Goal: Transaction & Acquisition: Purchase product/service

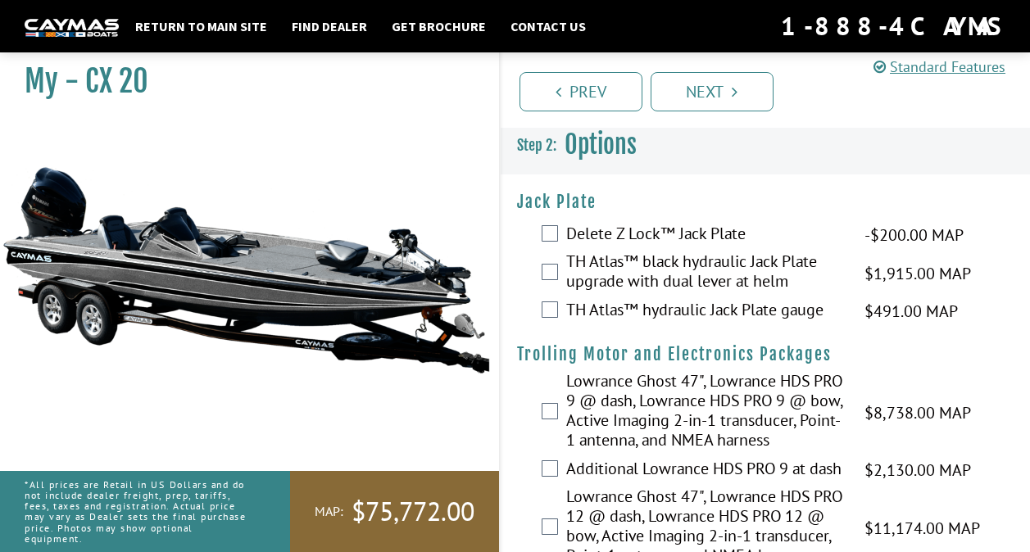
click at [707, 273] on label "TH Atlas™ black hydraulic Jack Plate upgrade with dual lever at helm" at bounding box center [705, 273] width 279 height 43
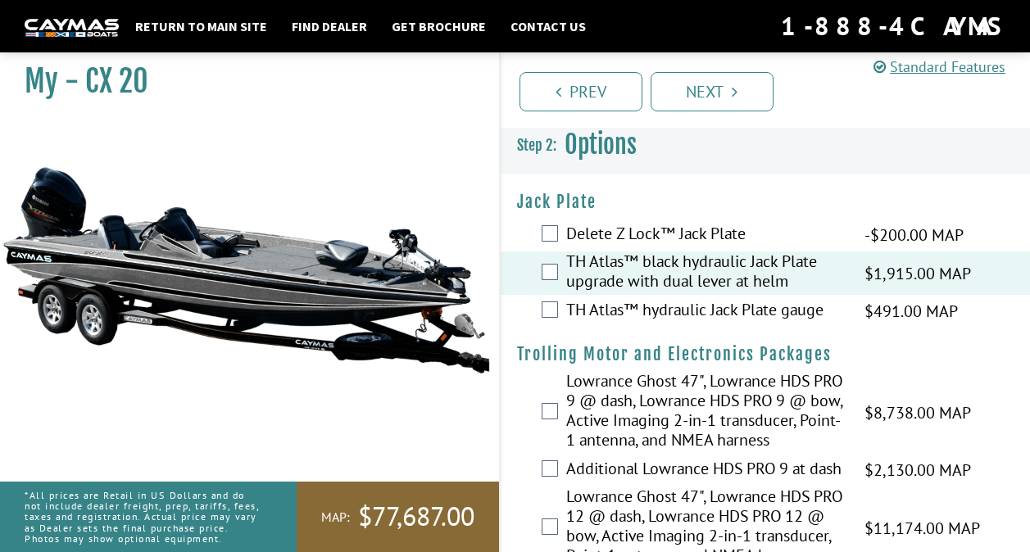
click at [720, 272] on label "TH Atlas™ black hydraulic Jack Plate upgrade with dual lever at helm" at bounding box center [705, 273] width 279 height 43
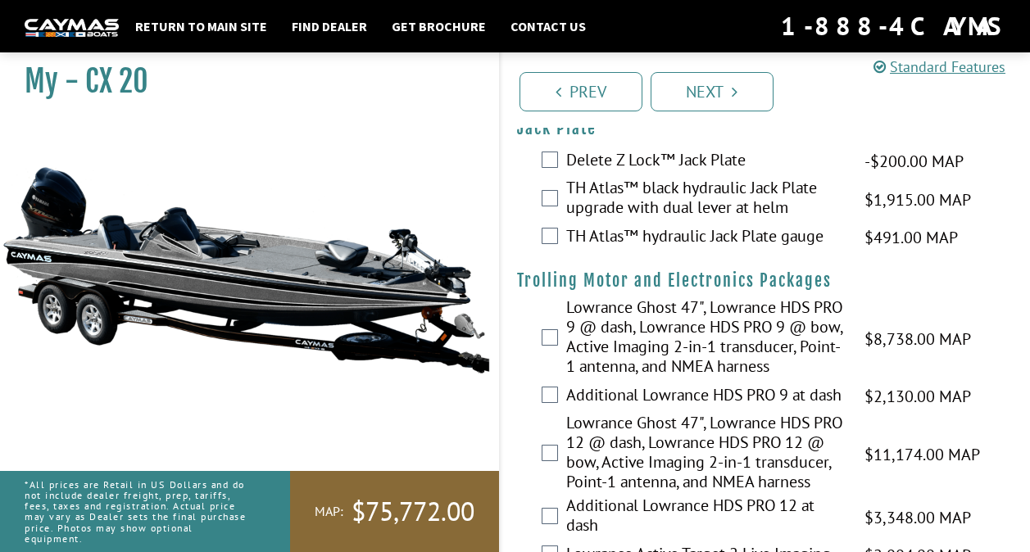
scroll to position [82, 0]
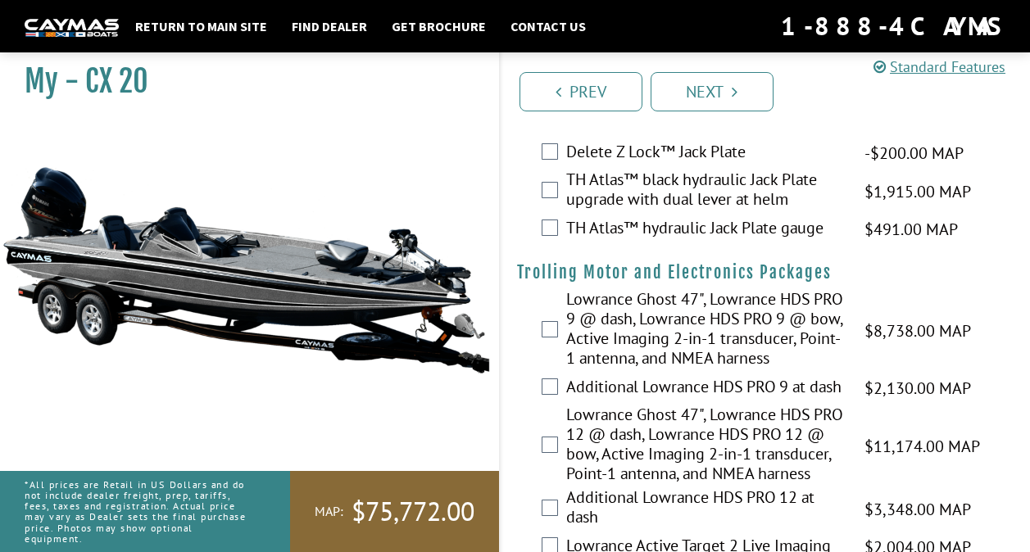
click at [707, 192] on label "TH Atlas™ black hydraulic Jack Plate upgrade with dual lever at helm" at bounding box center [705, 191] width 279 height 43
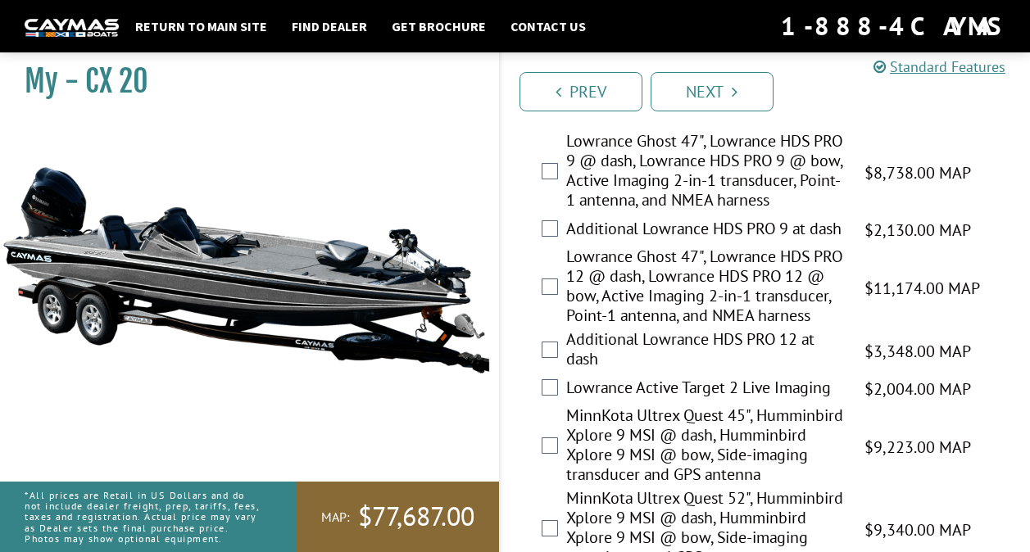
scroll to position [246, 0]
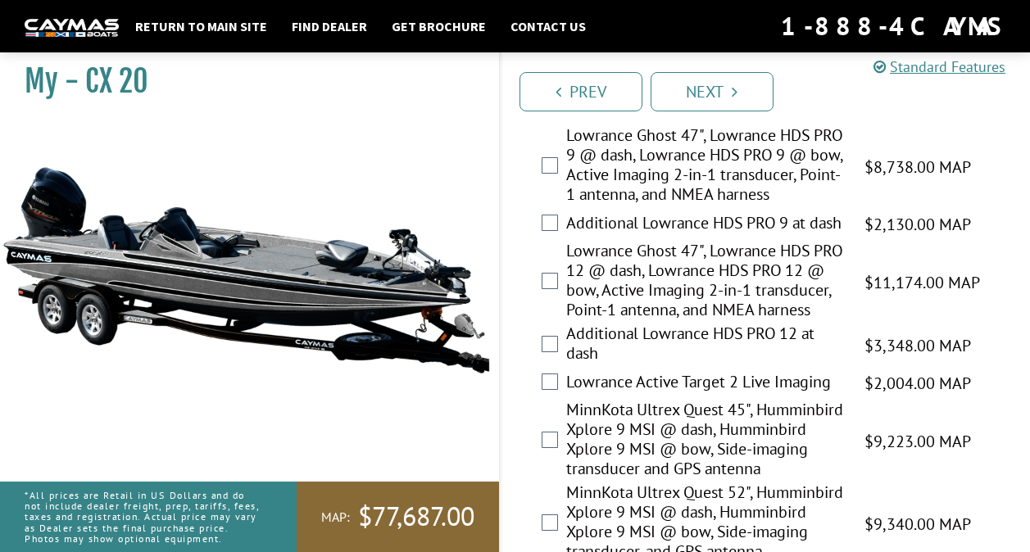
click at [717, 281] on label "Lowrance Ghost 47", Lowrance HDS PRO 12 @ dash, Lowrance HDS PRO 12 @ bow, Acti…" at bounding box center [705, 282] width 279 height 83
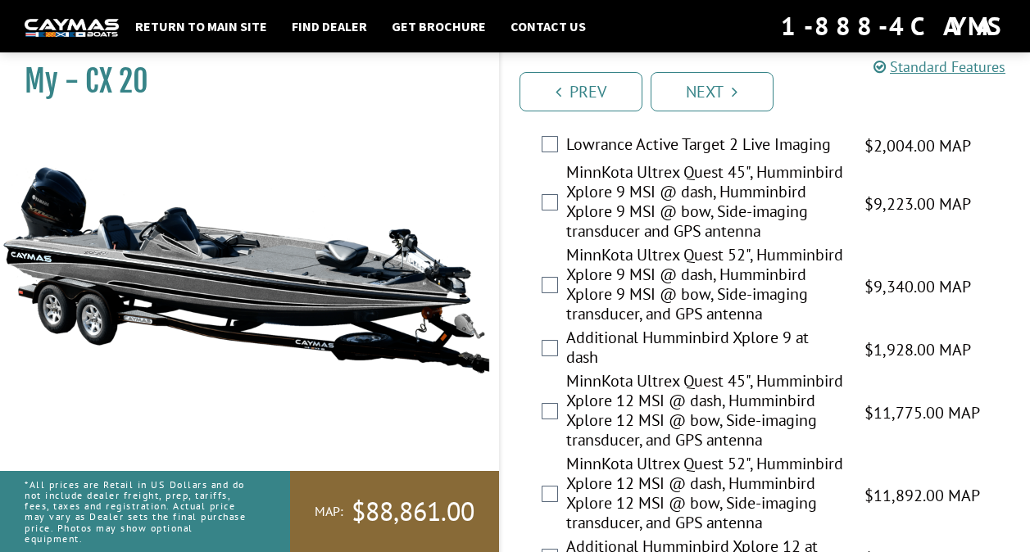
scroll to position [492, 0]
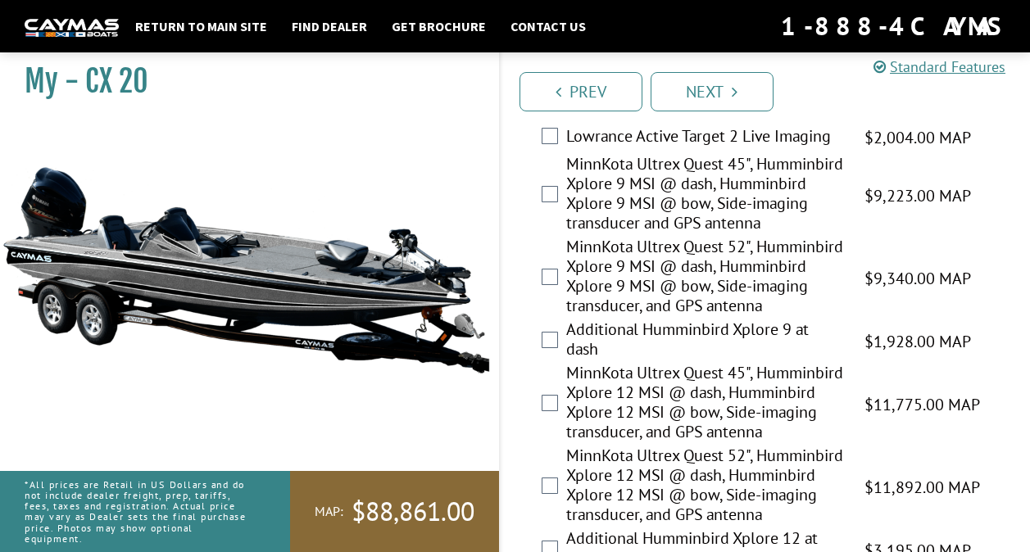
click at [737, 431] on label "MinnKota Ultrex Quest 45", Humminbird Xplore 12 MSI @ dash, Humminbird Xplore 1…" at bounding box center [705, 404] width 279 height 83
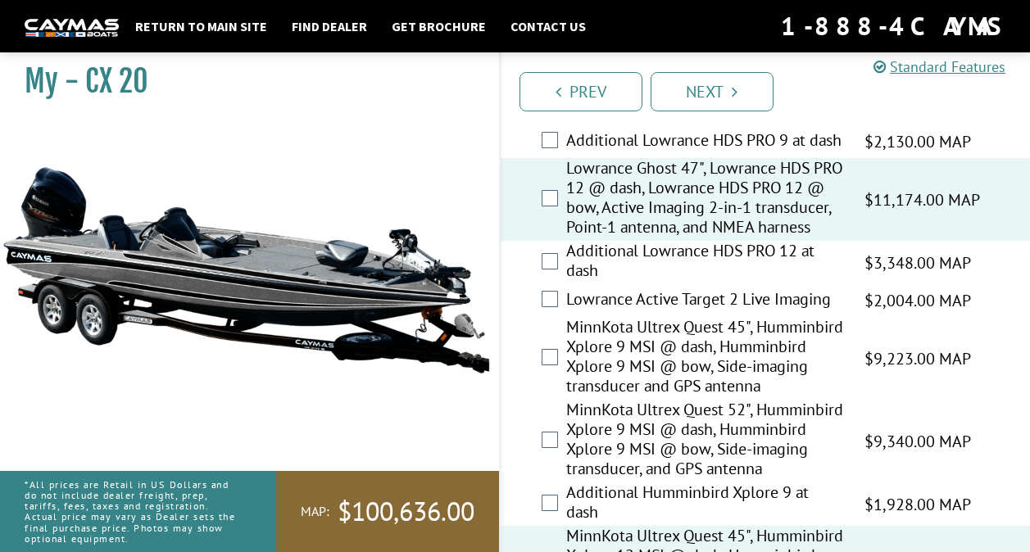
scroll to position [328, 0]
click at [720, 220] on label "Lowrance Ghost 47", Lowrance HDS PRO 12 @ dash, Lowrance HDS PRO 12 @ bow, Acti…" at bounding box center [705, 200] width 279 height 83
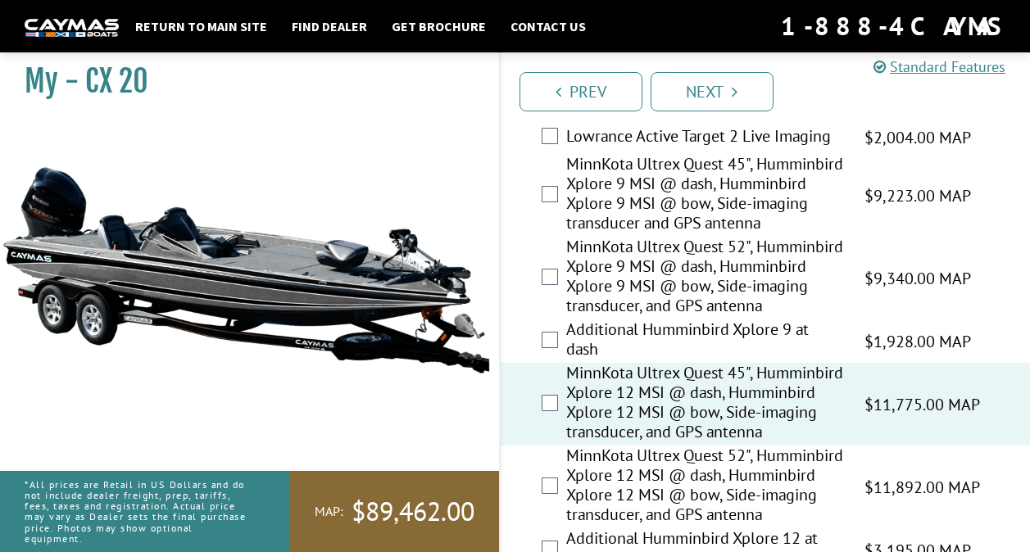
scroll to position [574, 0]
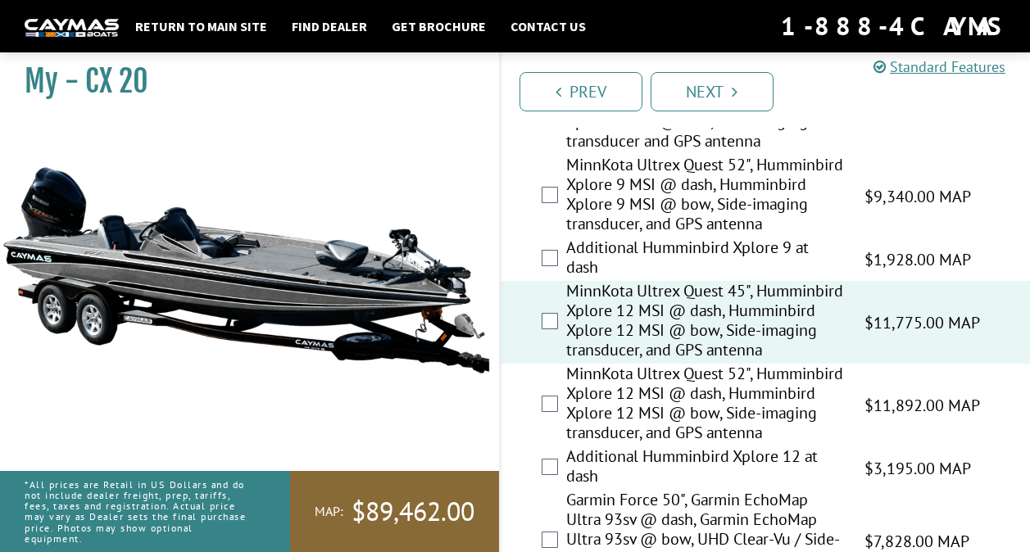
click at [759, 447] on label "MinnKota Ultrex Quest 52", Humminbird Xplore 12 MSI @ dash, Humminbird Xplore 1…" at bounding box center [705, 405] width 279 height 83
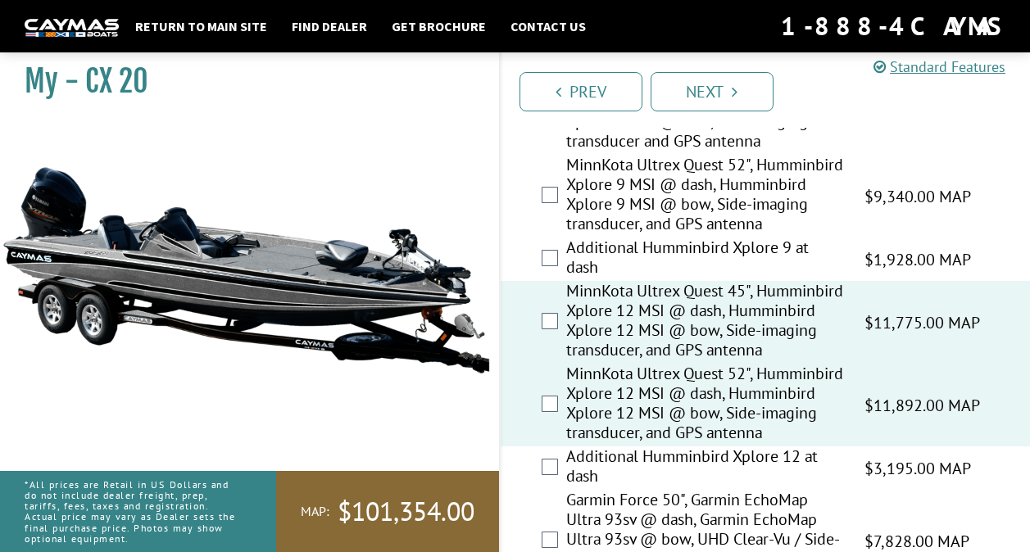
click at [680, 364] on label "MinnKota Ultrex Quest 45", Humminbird Xplore 12 MSI @ dash, Humminbird Xplore 1…" at bounding box center [705, 322] width 279 height 83
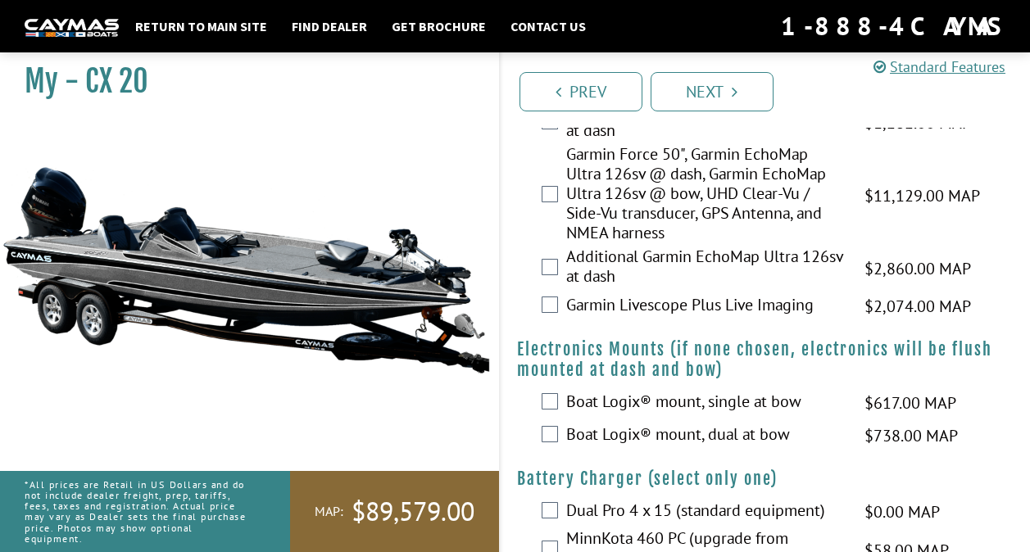
scroll to position [1229, 0]
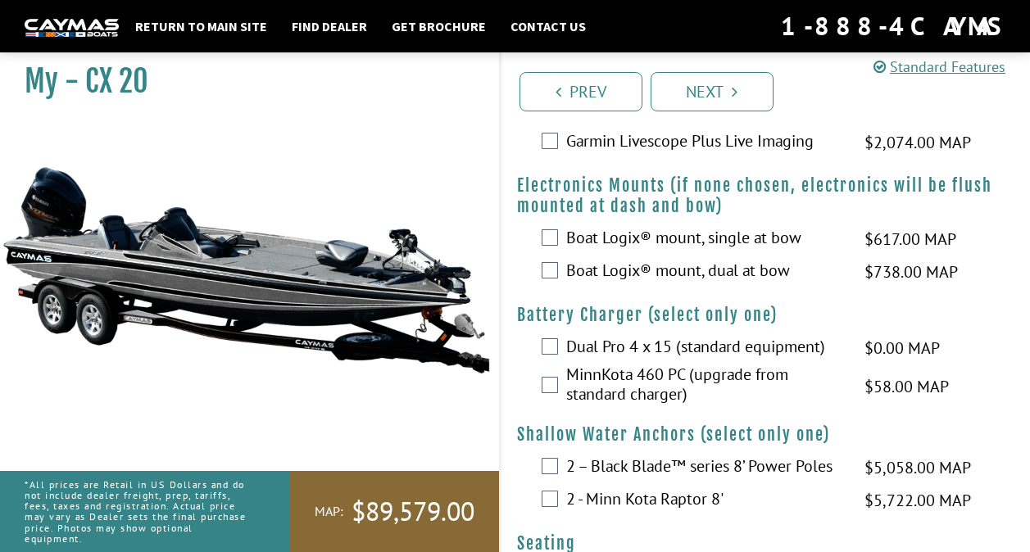
click at [727, 284] on label "Boat Logix® mount, dual at bow" at bounding box center [705, 273] width 279 height 24
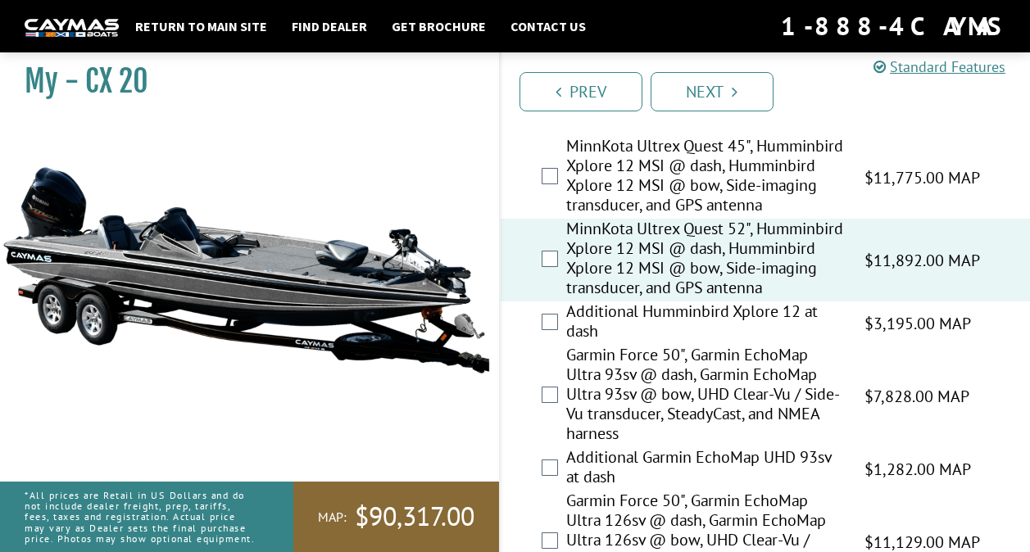
scroll to position [738, 0]
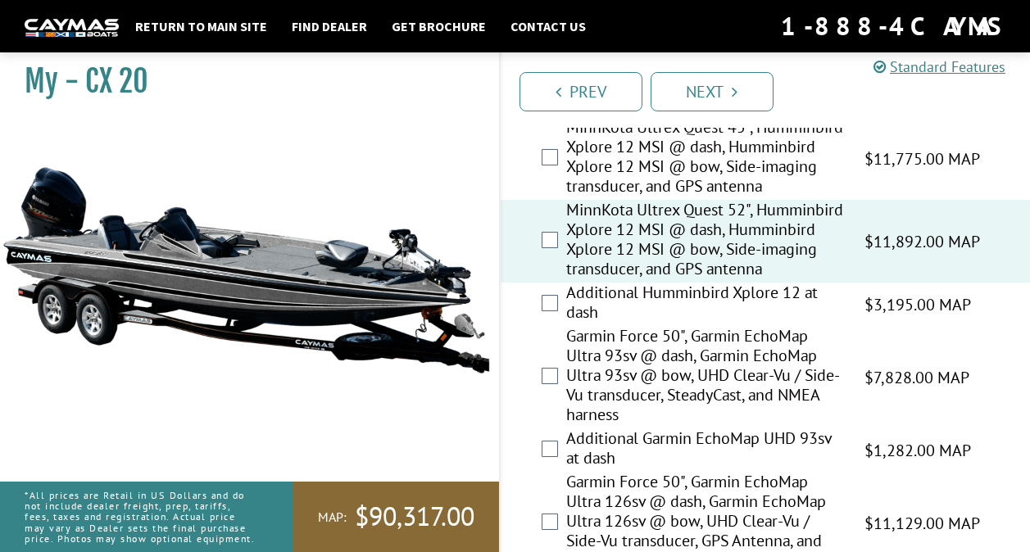
click at [713, 326] on label "Additional Humminbird Xplore 12 at dash" at bounding box center [705, 304] width 279 height 43
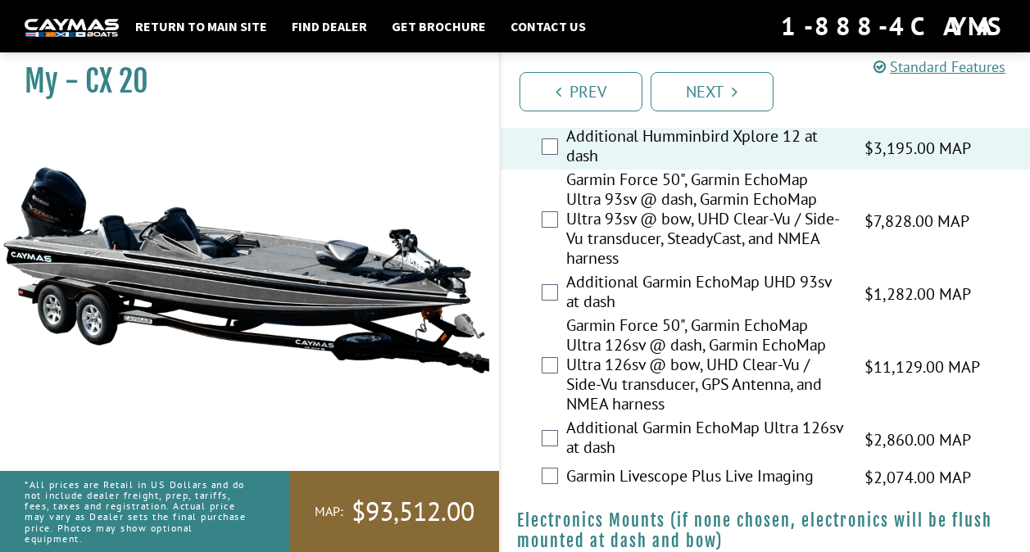
scroll to position [902, 0]
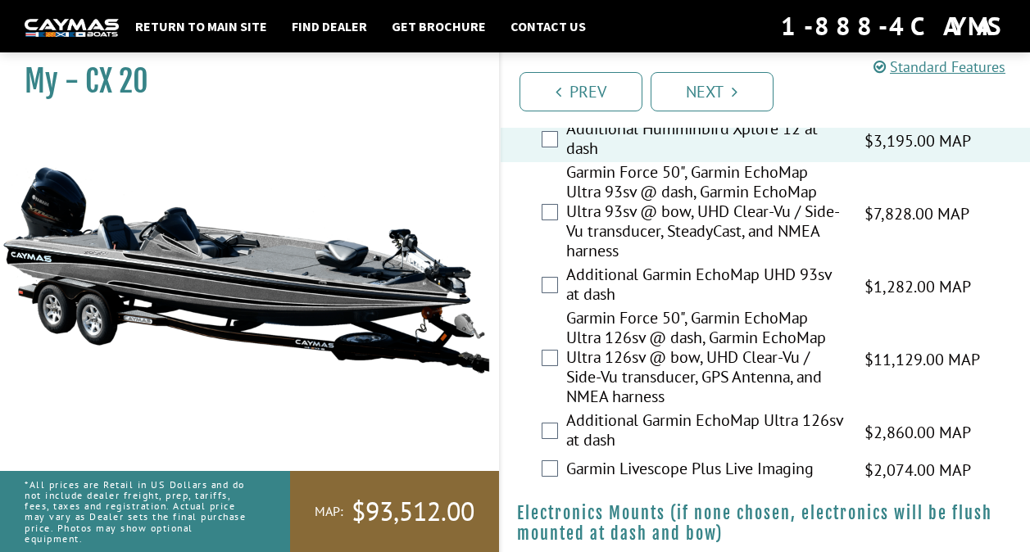
click at [713, 162] on label "Additional Humminbird Xplore 12 at dash" at bounding box center [705, 140] width 279 height 43
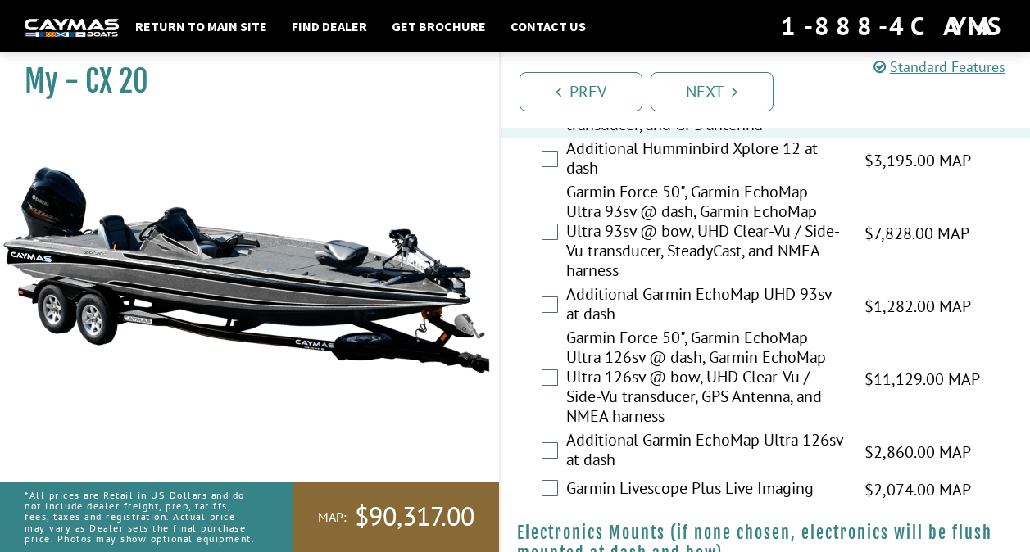
scroll to position [820, 0]
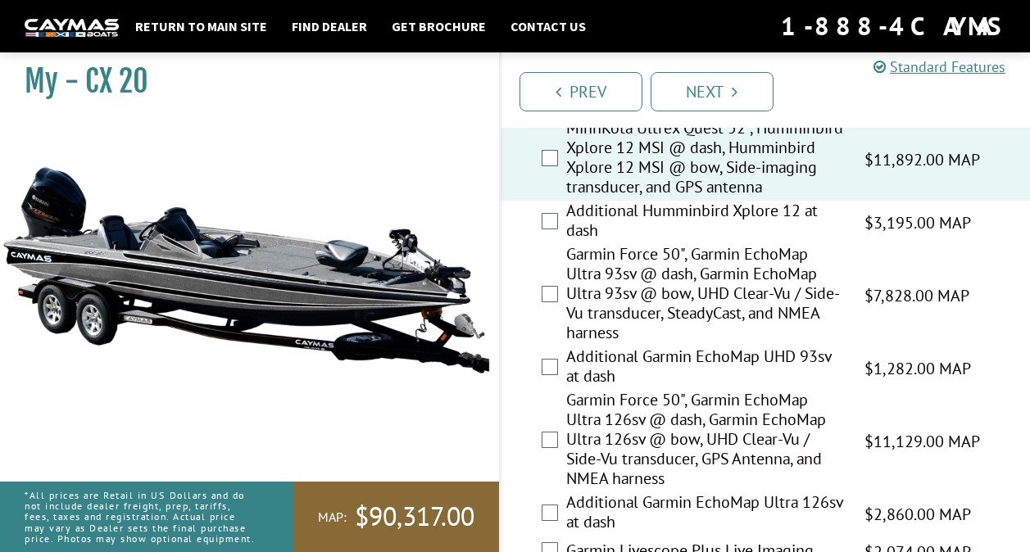
click at [699, 244] on label "Additional Humminbird Xplore 12 at dash" at bounding box center [705, 222] width 279 height 43
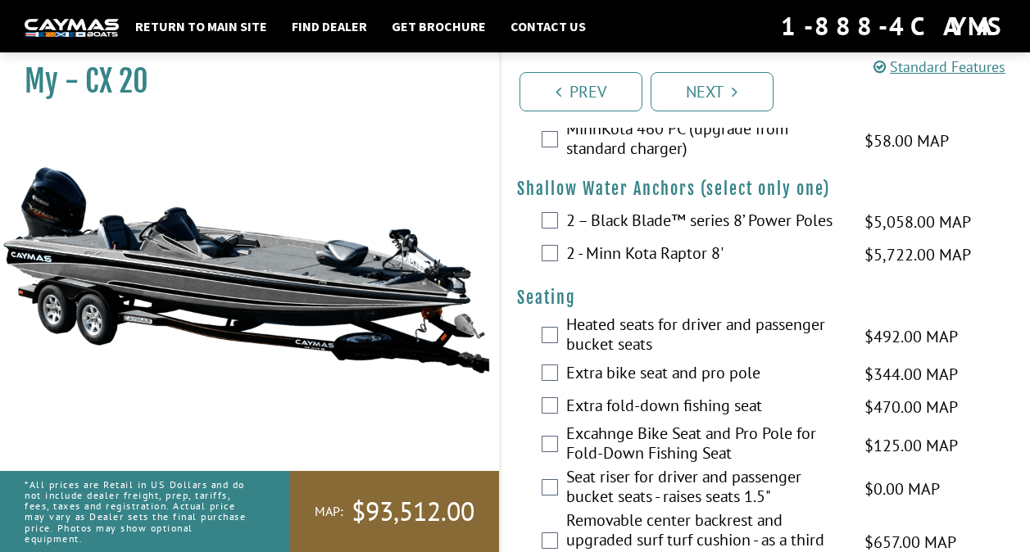
scroll to position [1393, 0]
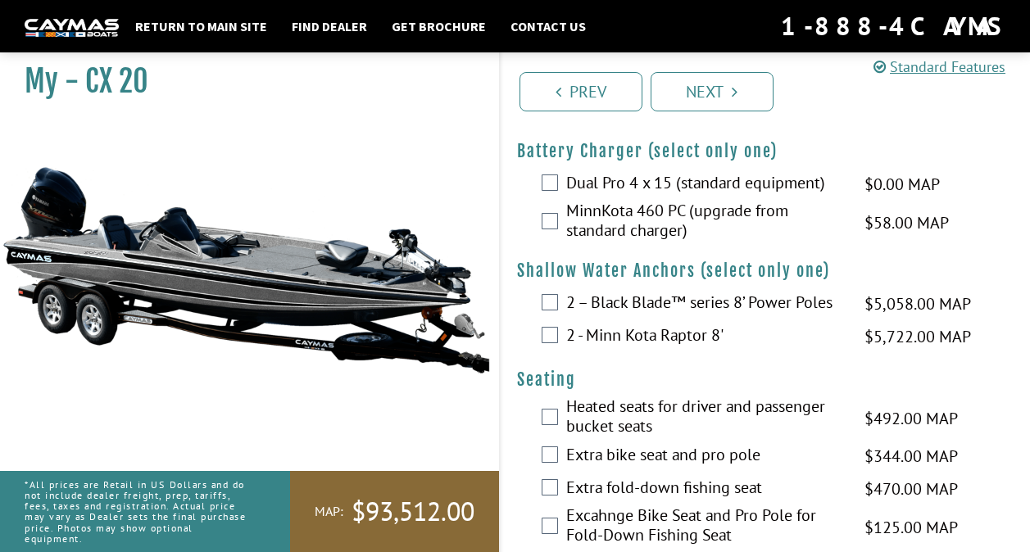
click at [766, 197] on label "Dual Pro 4 x 15 (standard equipment)" at bounding box center [705, 185] width 279 height 24
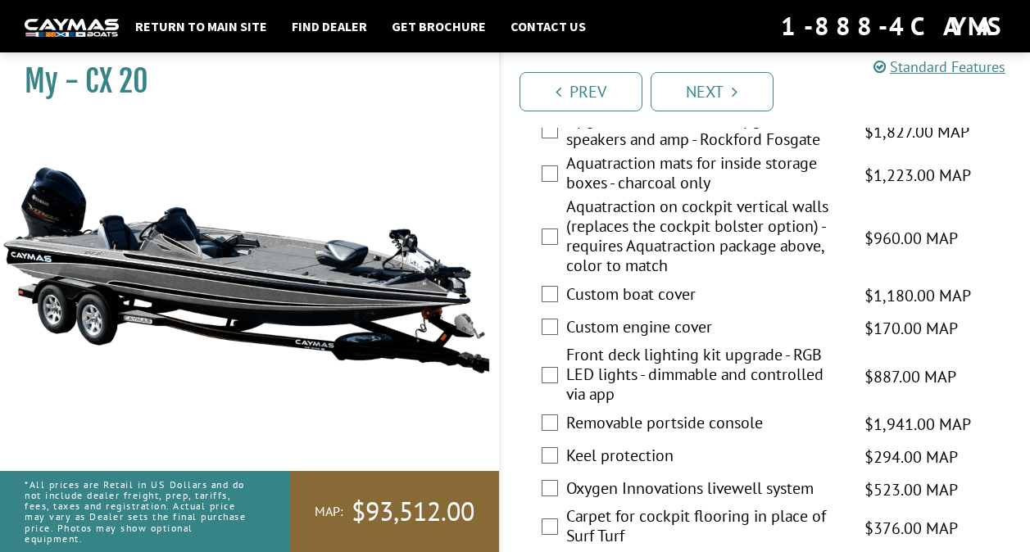
scroll to position [2377, 0]
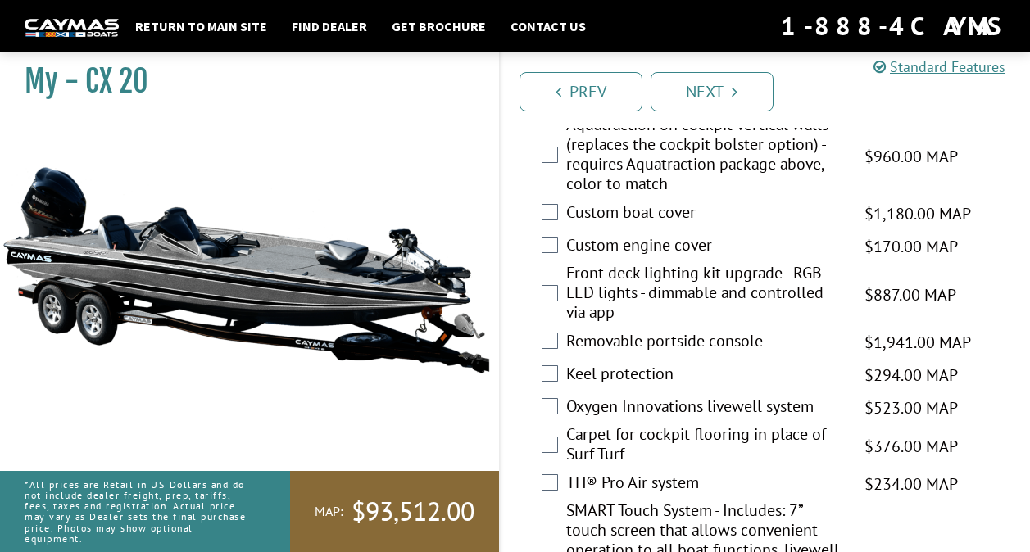
click at [677, 226] on label "Custom boat cover" at bounding box center [705, 214] width 279 height 24
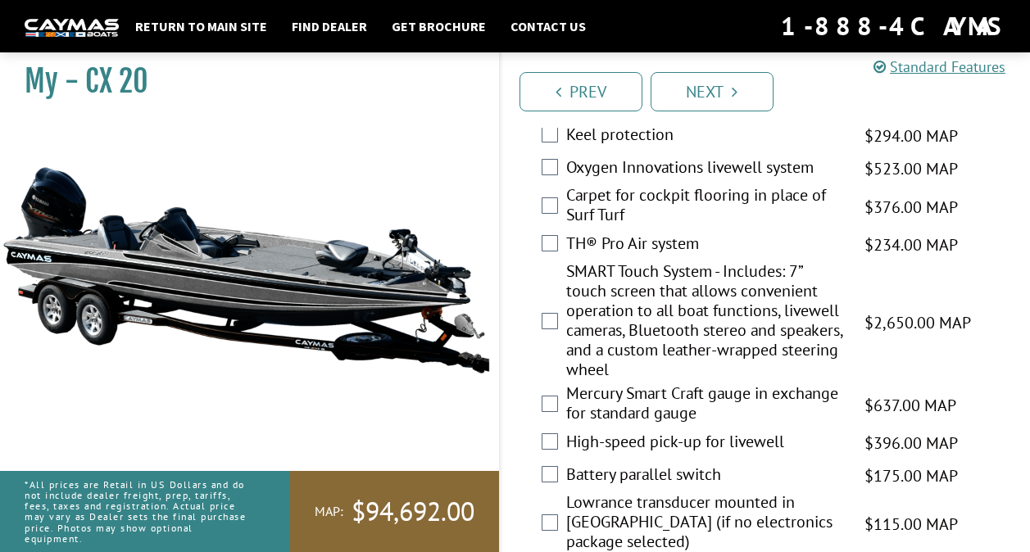
scroll to position [2623, 0]
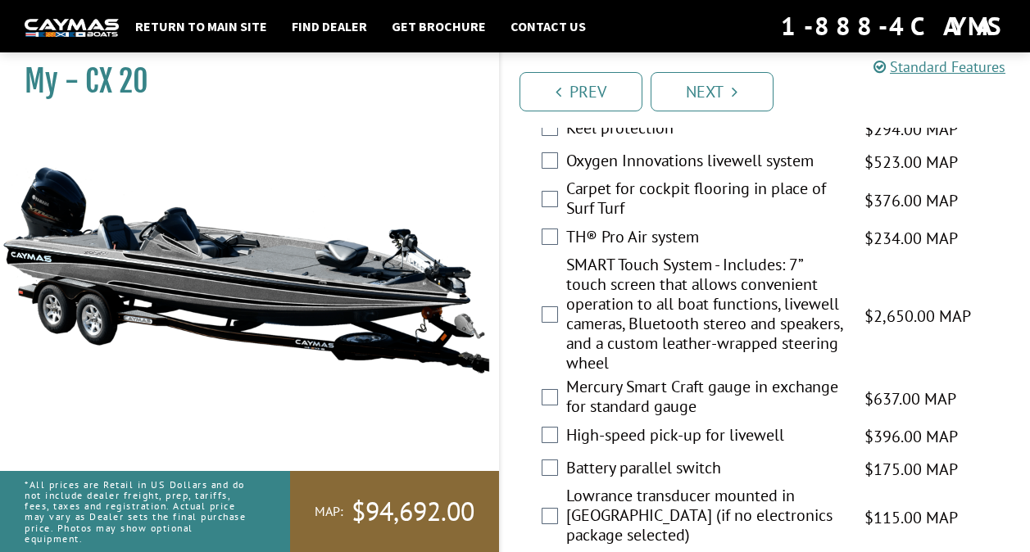
click at [683, 142] on label "Keel protection" at bounding box center [705, 130] width 279 height 24
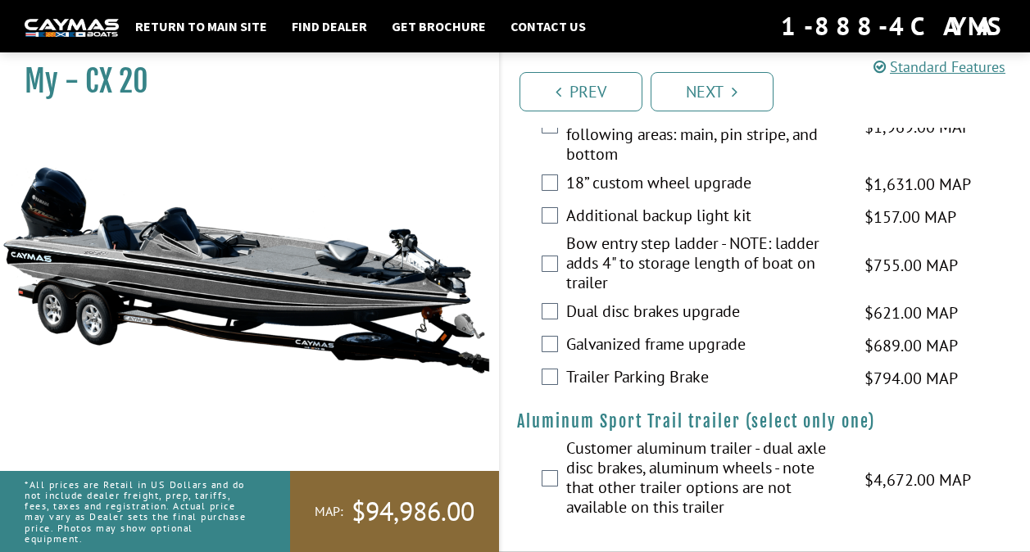
scroll to position [3432, 0]
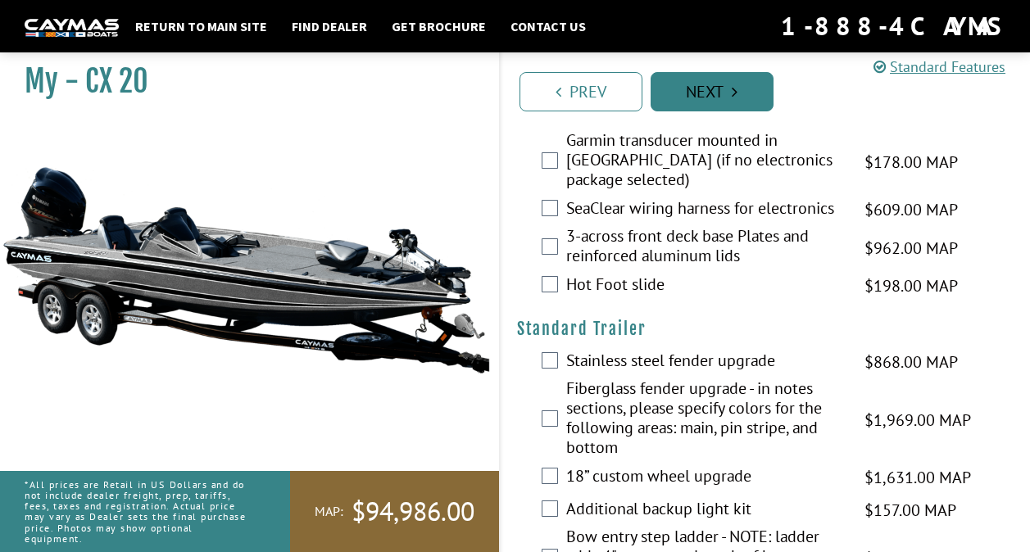
click at [767, 92] on link "Next" at bounding box center [712, 91] width 123 height 39
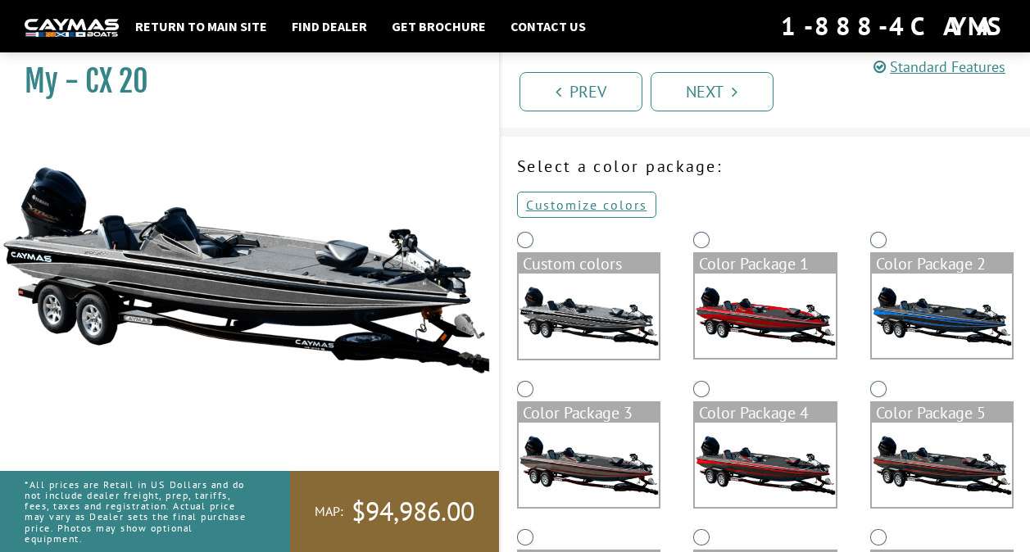
scroll to position [0, 0]
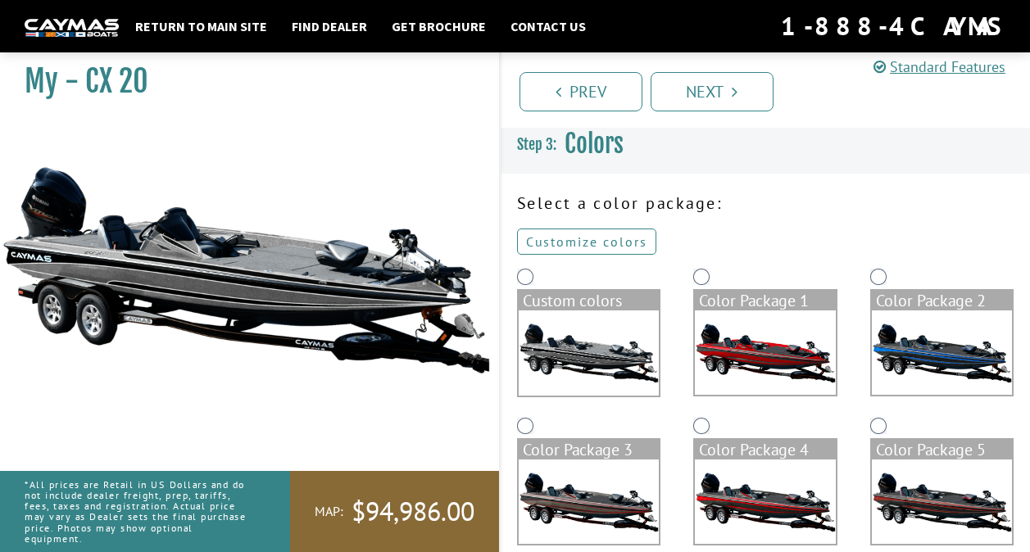
click at [593, 243] on link "Customize colors" at bounding box center [586, 242] width 139 height 26
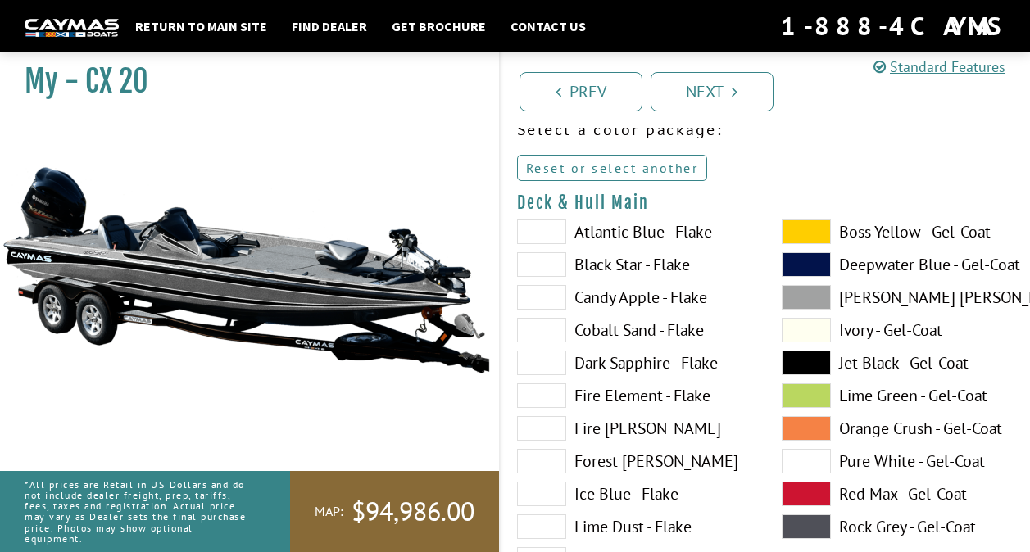
scroll to position [82, 0]
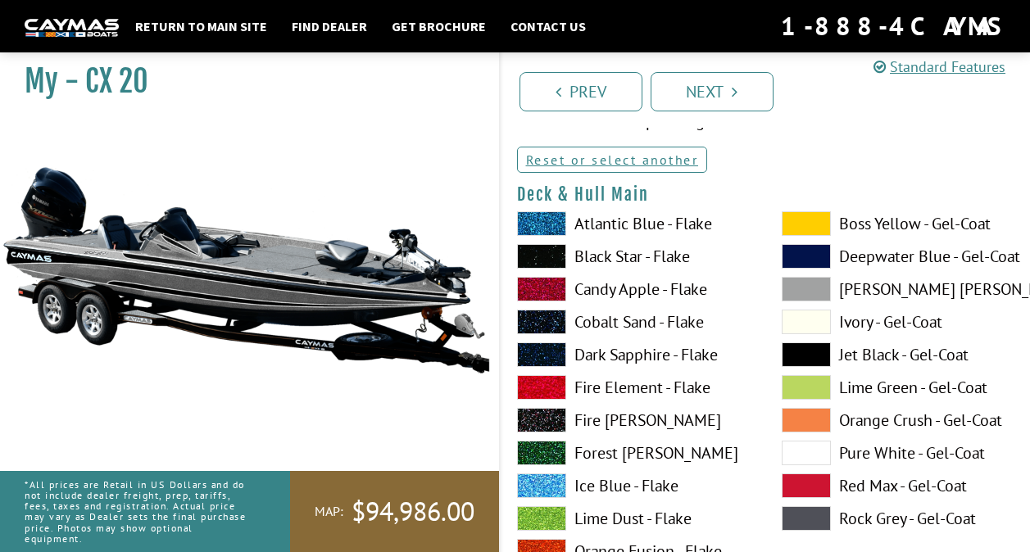
click at [542, 215] on span at bounding box center [541, 223] width 49 height 25
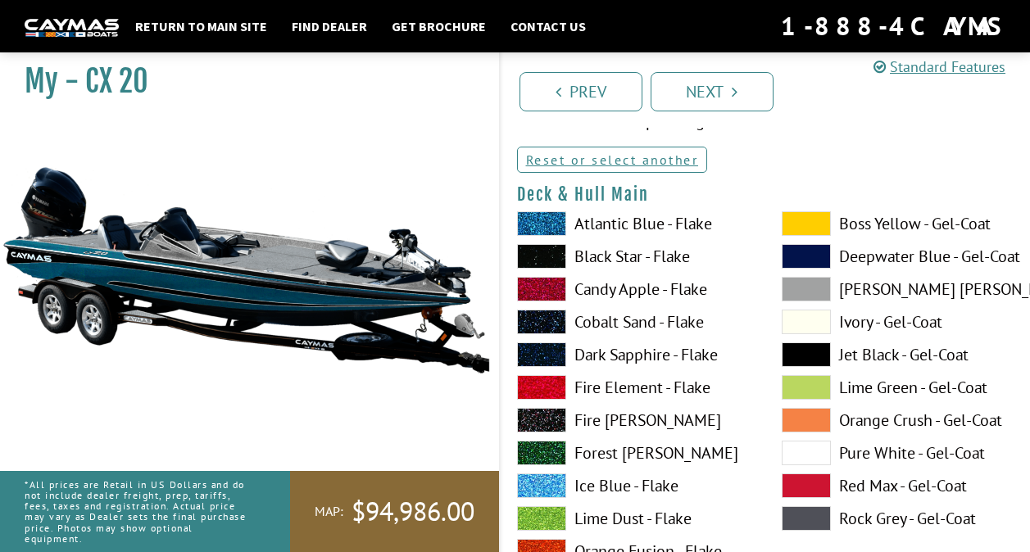
click at [542, 220] on span at bounding box center [541, 223] width 49 height 25
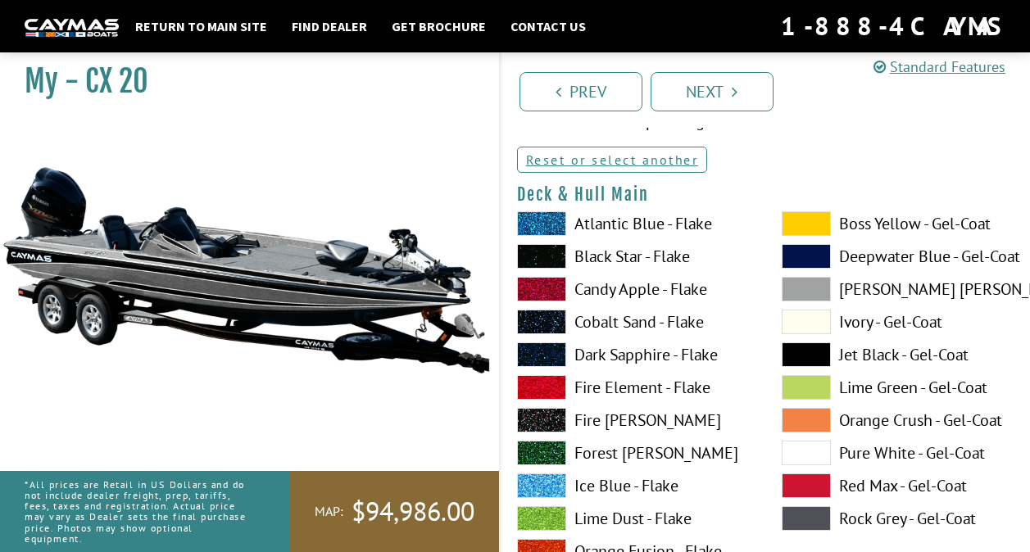
click at [561, 255] on span at bounding box center [541, 256] width 49 height 25
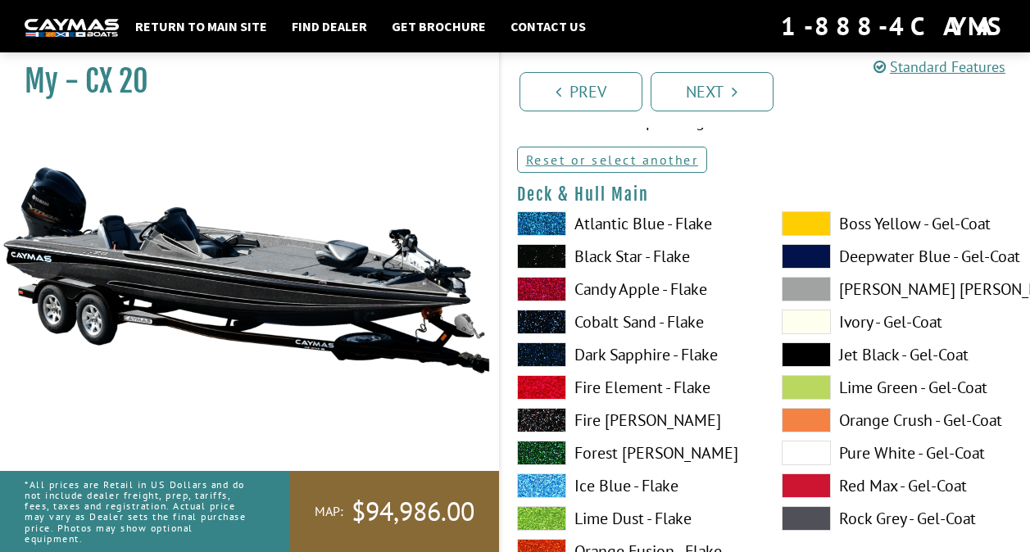
click at [550, 320] on span at bounding box center [541, 322] width 49 height 25
click at [553, 256] on span at bounding box center [541, 256] width 49 height 25
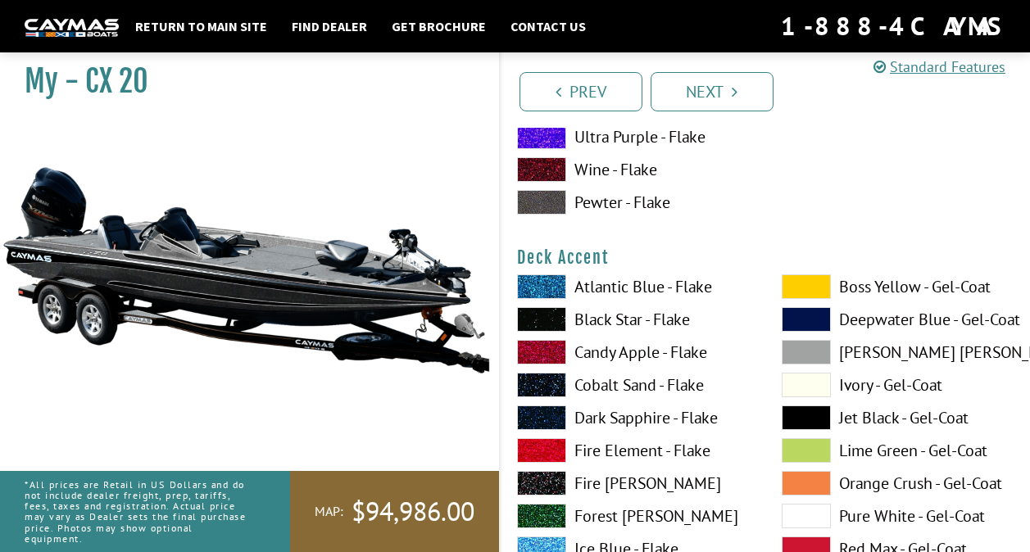
scroll to position [820, 0]
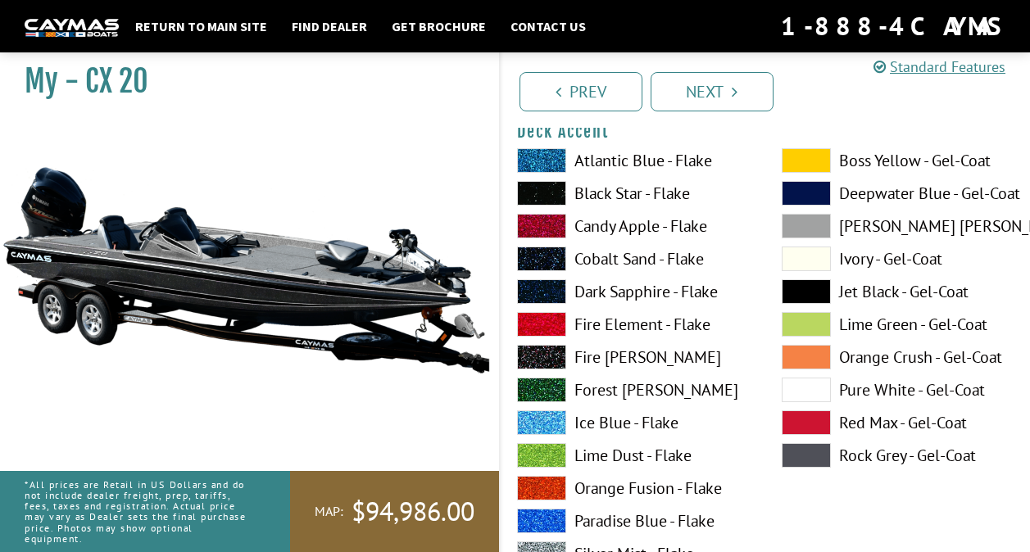
click at [555, 197] on span at bounding box center [541, 193] width 49 height 25
click at [559, 196] on span at bounding box center [541, 193] width 49 height 25
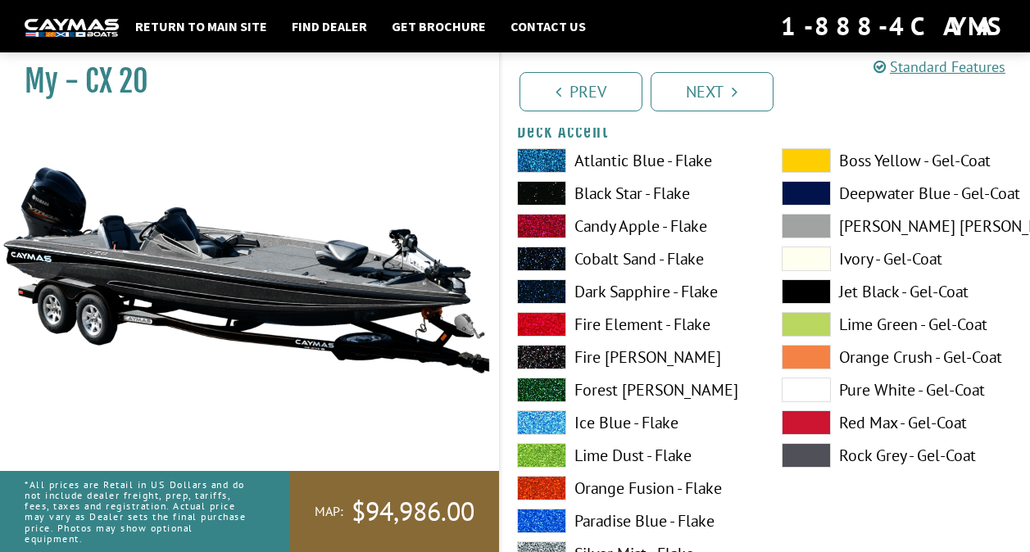
click at [559, 196] on span at bounding box center [541, 193] width 49 height 25
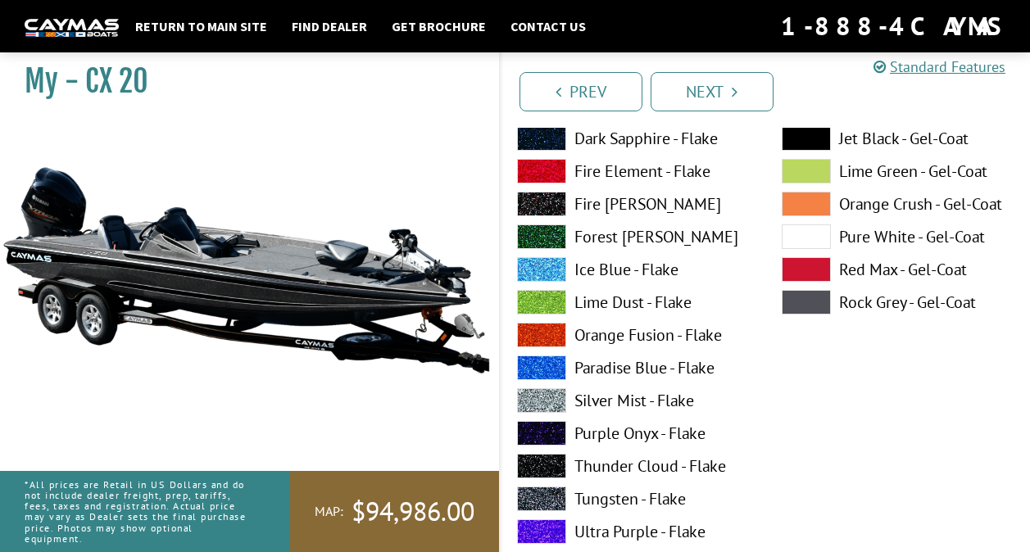
scroll to position [1721, 0]
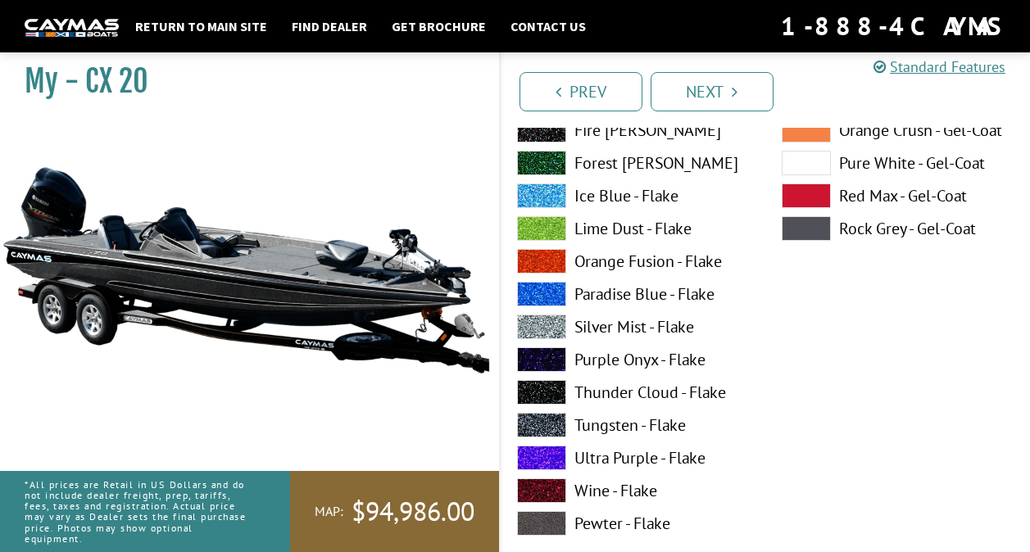
click at [554, 357] on span at bounding box center [541, 360] width 49 height 25
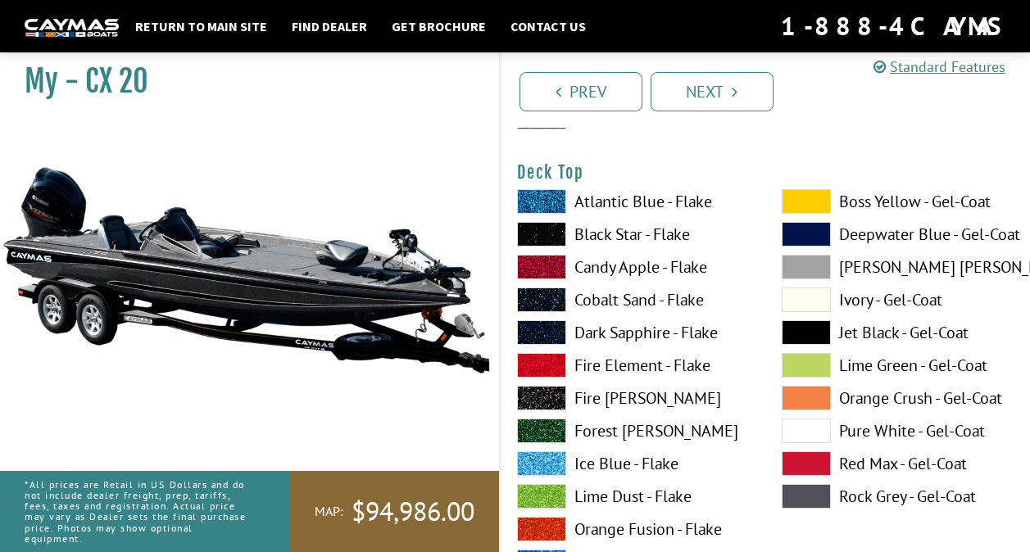
scroll to position [2131, 0]
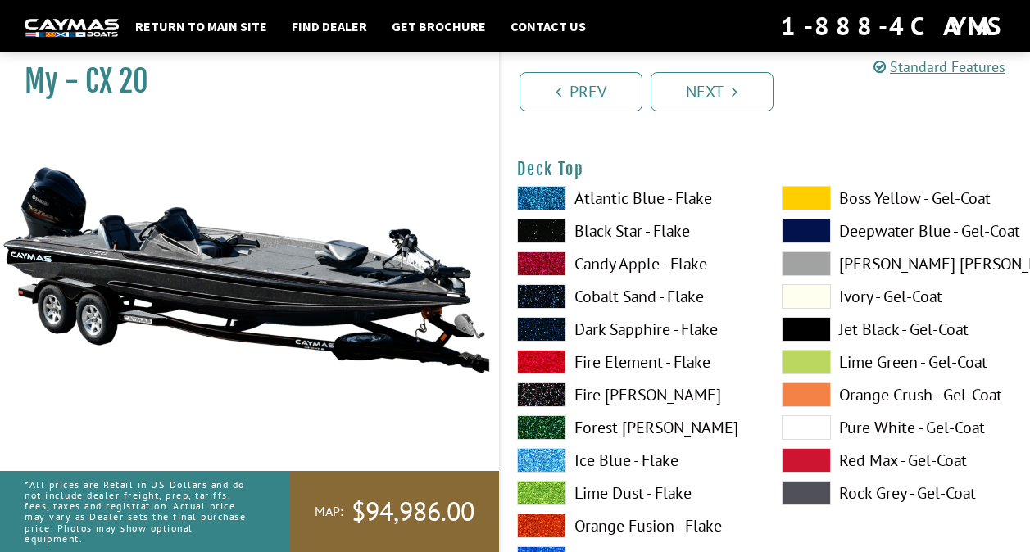
click at [554, 229] on span at bounding box center [541, 231] width 49 height 25
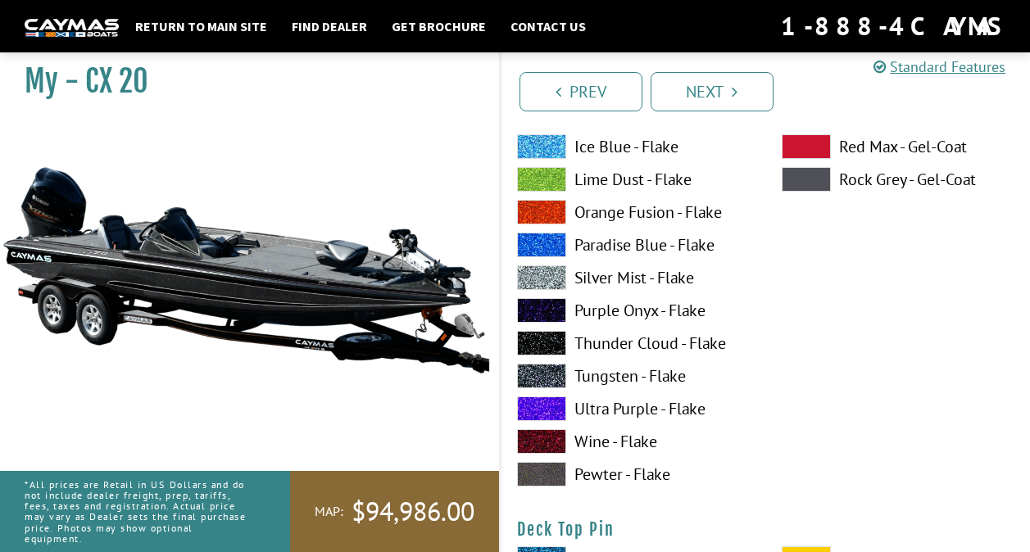
scroll to position [2541, 0]
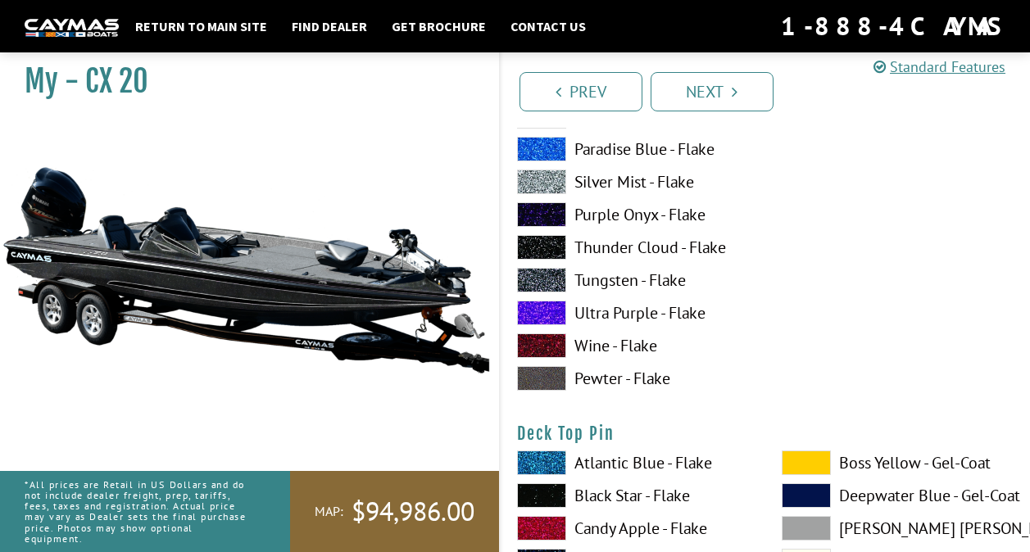
click at [555, 217] on span at bounding box center [541, 214] width 49 height 25
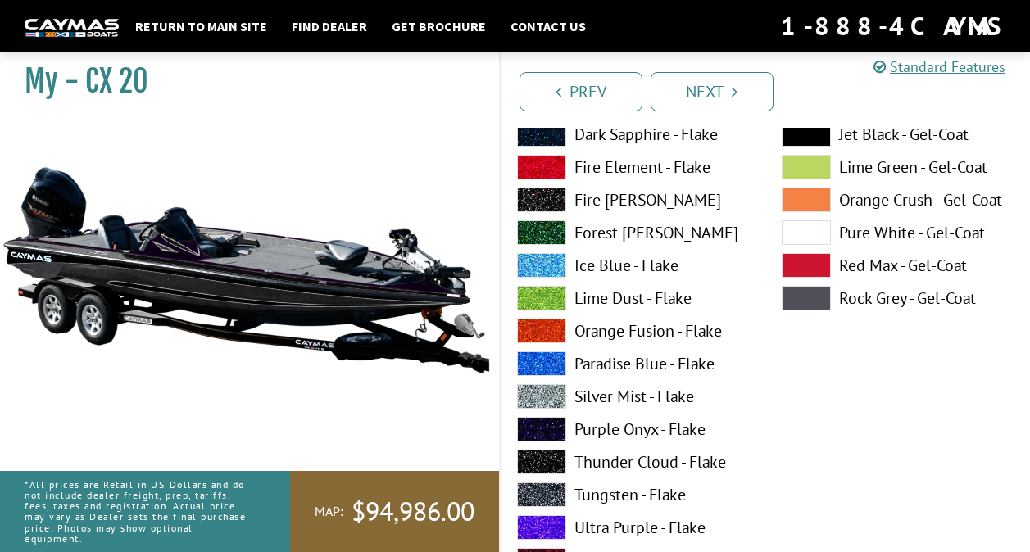
scroll to position [3032, 0]
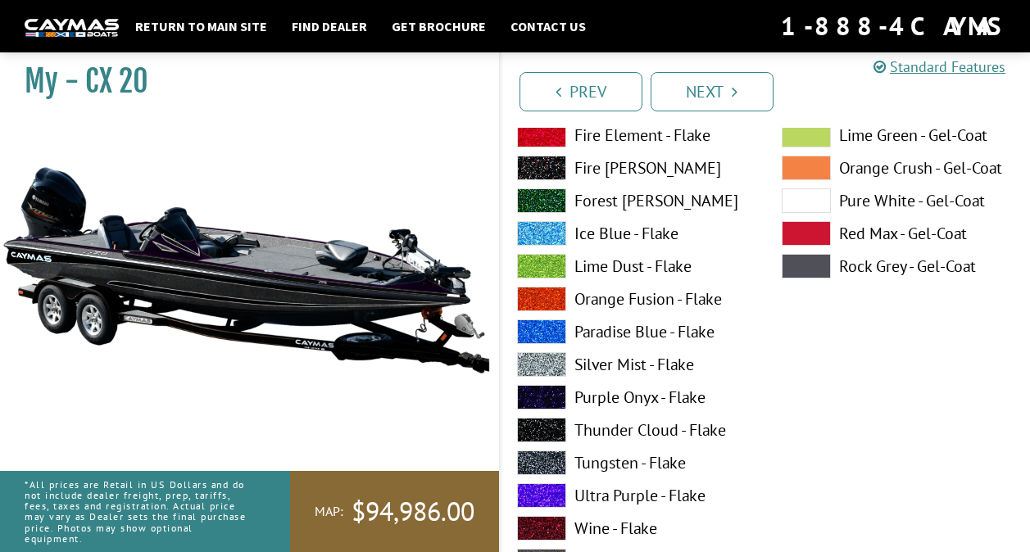
click at [620, 389] on label "Purple Onyx - Flake" at bounding box center [633, 397] width 232 height 25
click at [586, 394] on label "Purple Onyx - Flake" at bounding box center [633, 397] width 232 height 25
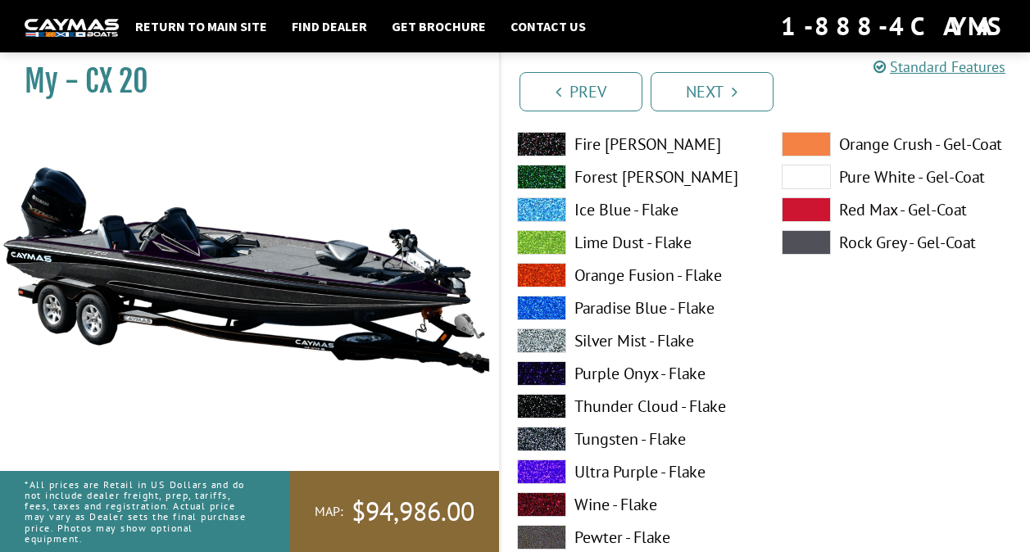
scroll to position [3770, 0]
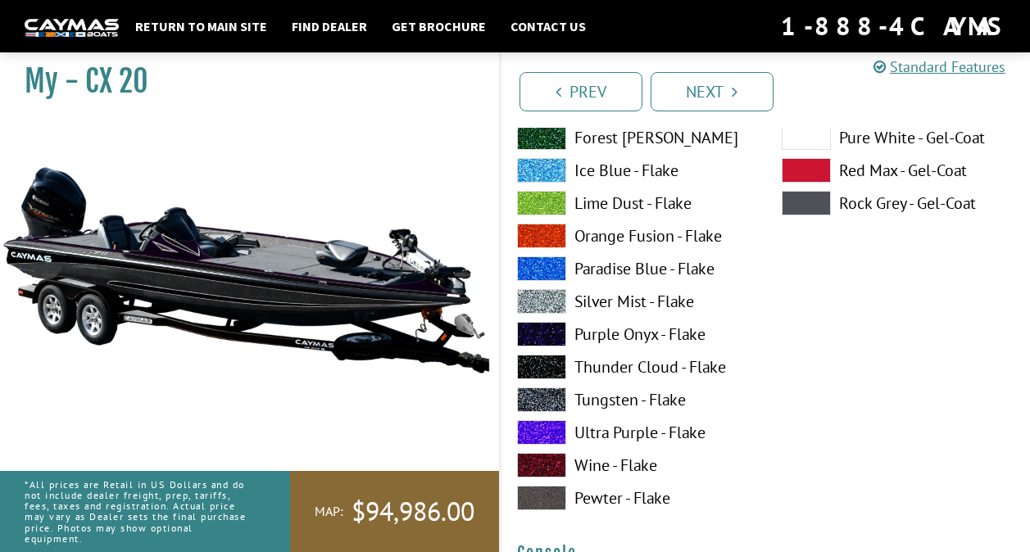
click at [628, 337] on label "Purple Onyx - Flake" at bounding box center [633, 334] width 232 height 25
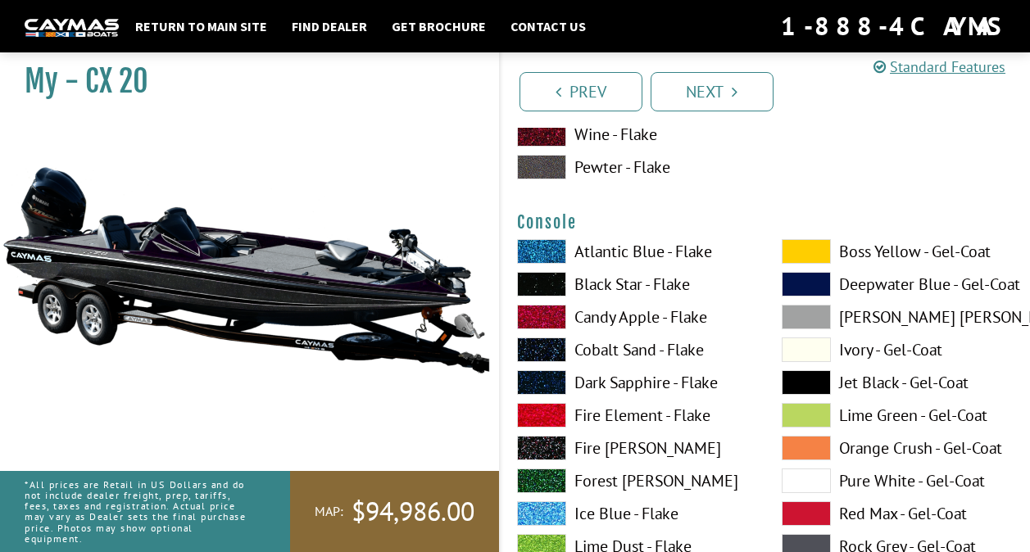
scroll to position [4098, 0]
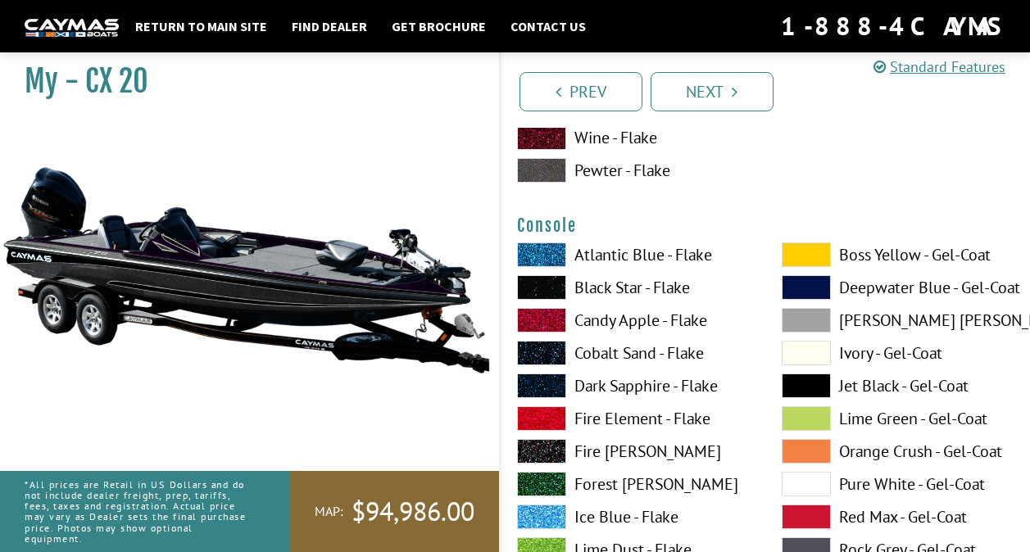
click at [617, 288] on label "Black Star - Flake" at bounding box center [633, 287] width 232 height 25
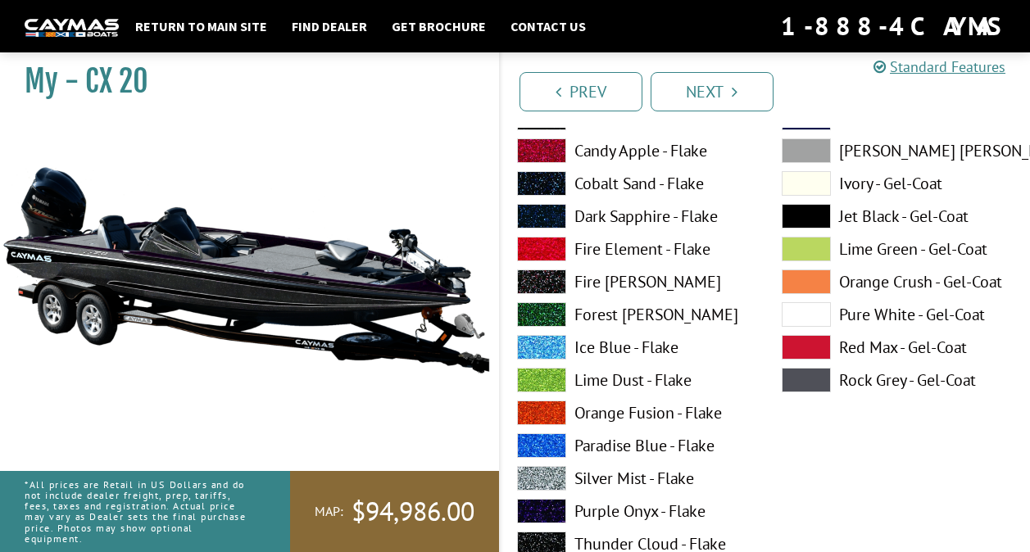
scroll to position [5081, 0]
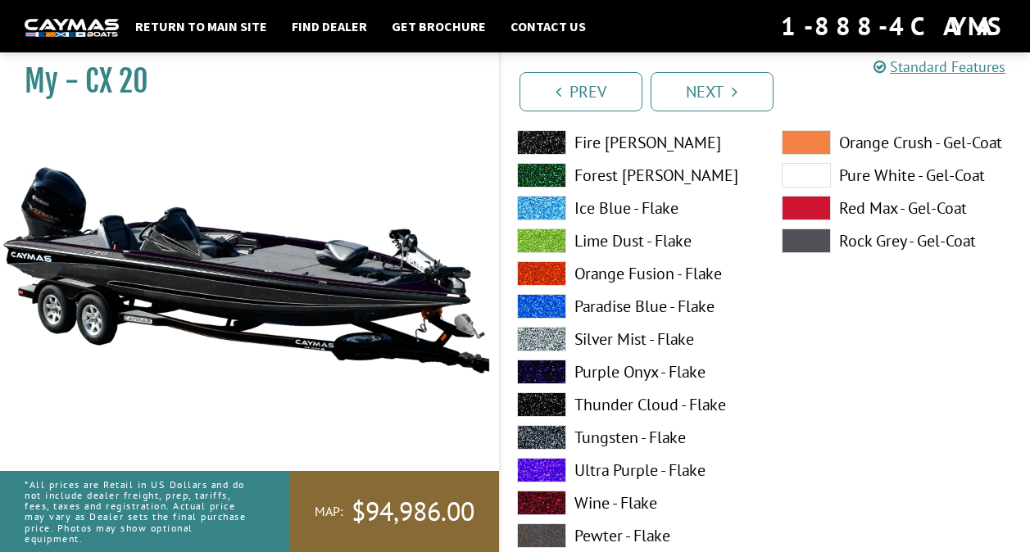
click at [627, 372] on label "Purple Onyx - Flake" at bounding box center [633, 372] width 232 height 25
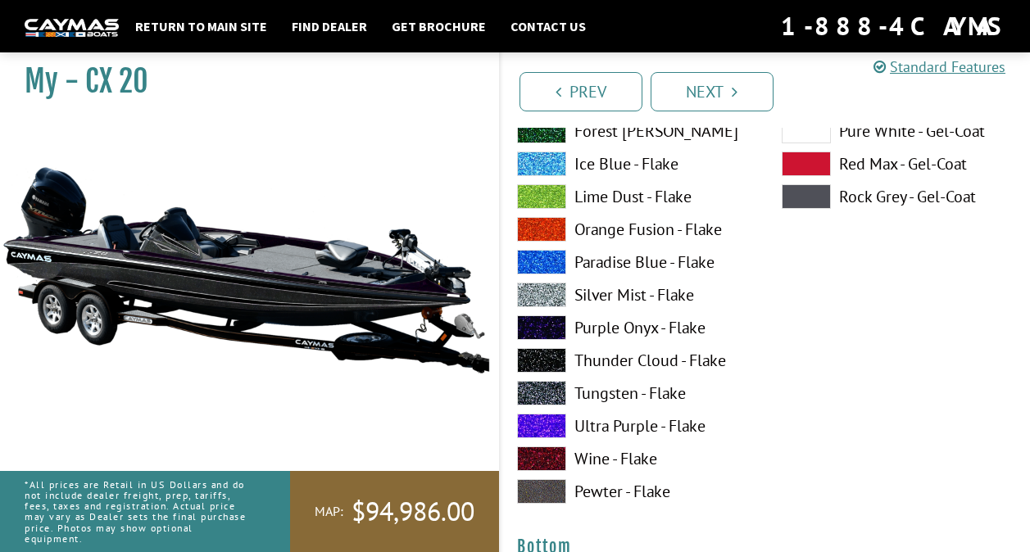
scroll to position [5819, 0]
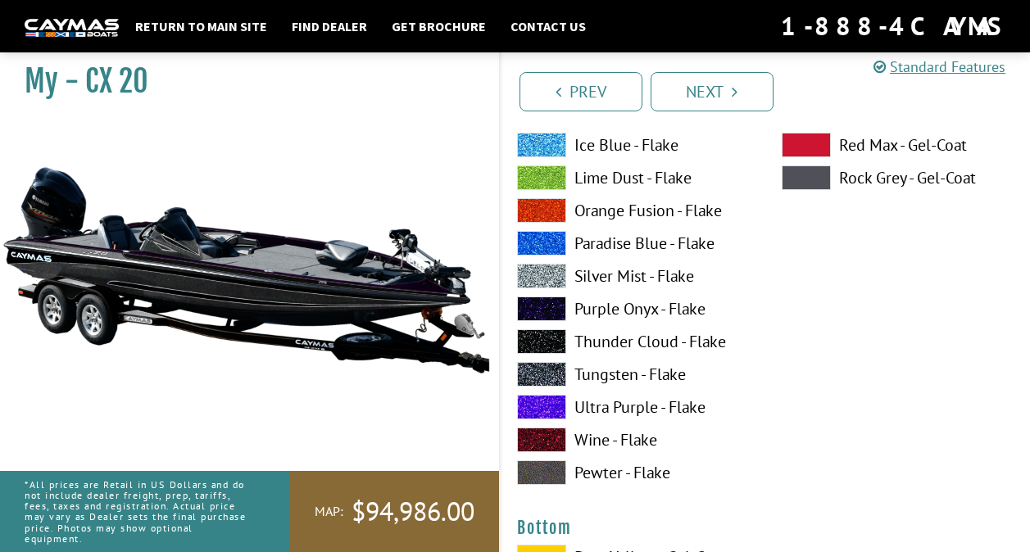
click at [615, 307] on label "Purple Onyx - Flake" at bounding box center [633, 309] width 232 height 25
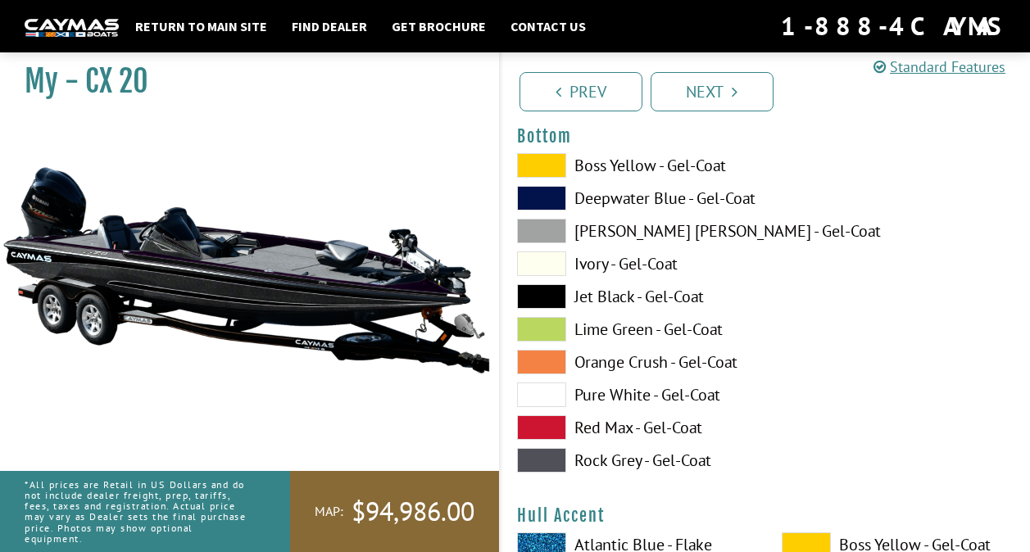
scroll to position [6229, 0]
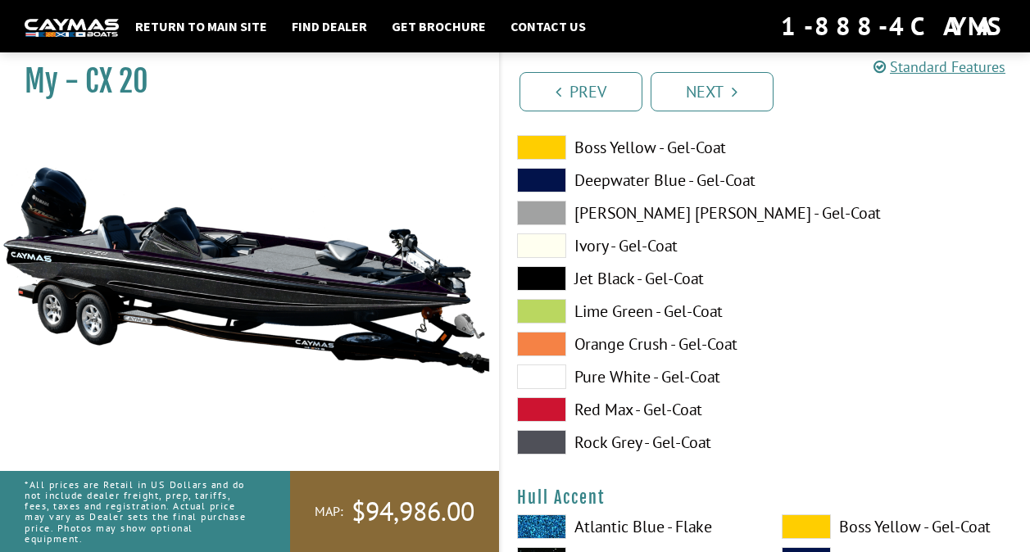
click at [626, 285] on label "Jet Black - Gel-Coat" at bounding box center [633, 278] width 232 height 25
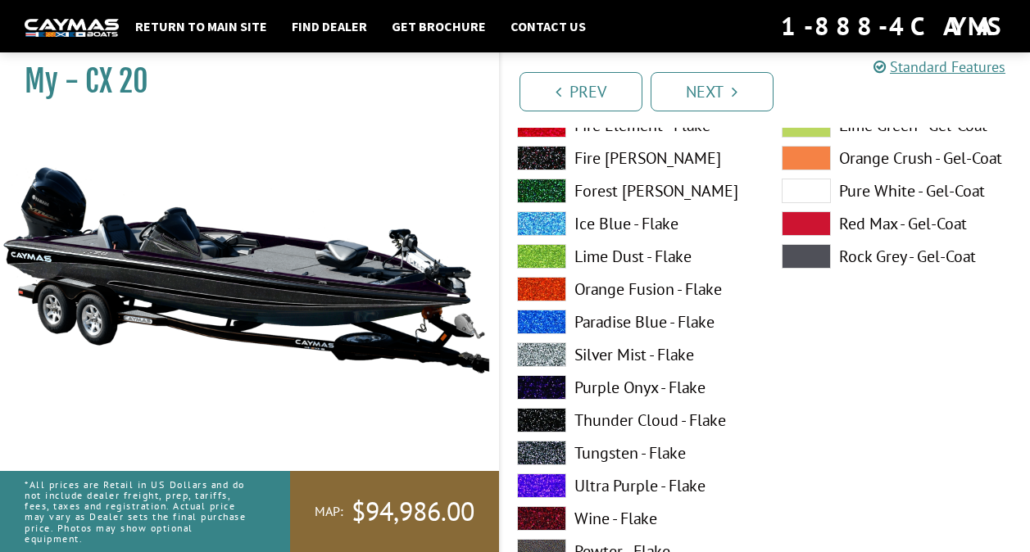
scroll to position [6803, 0]
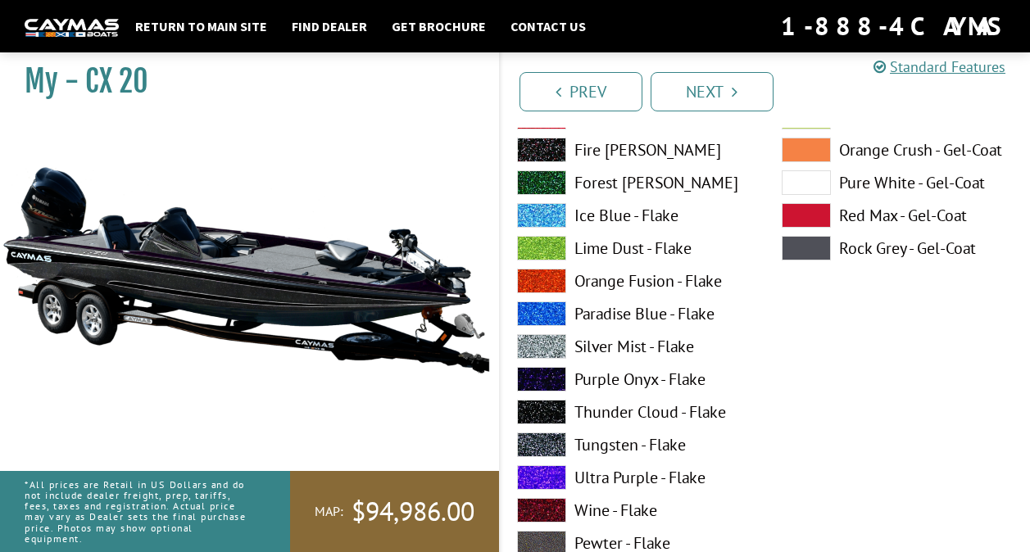
click at [611, 379] on label "Purple Onyx - Flake" at bounding box center [633, 379] width 232 height 25
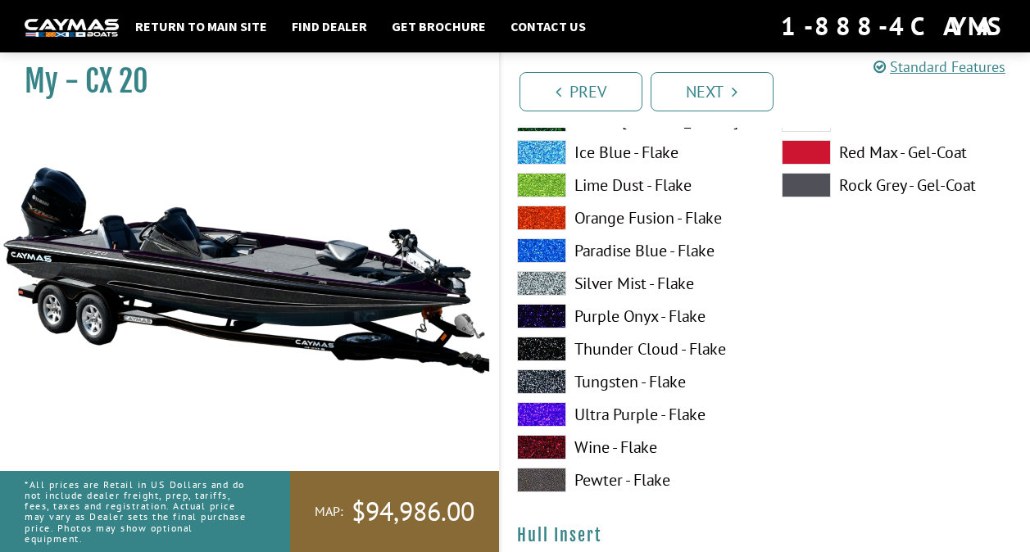
scroll to position [7622, 0]
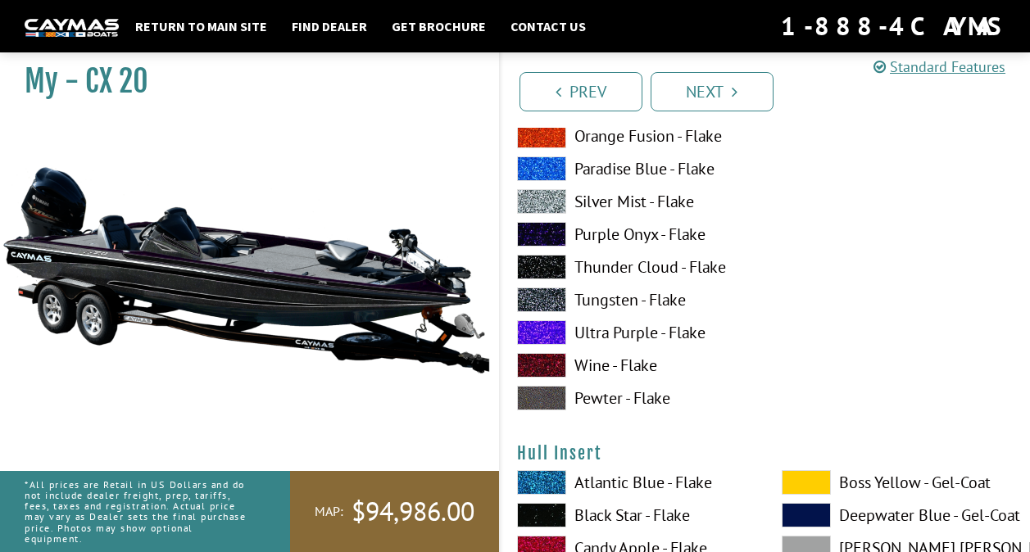
click at [573, 239] on label "Purple Onyx - Flake" at bounding box center [633, 234] width 232 height 25
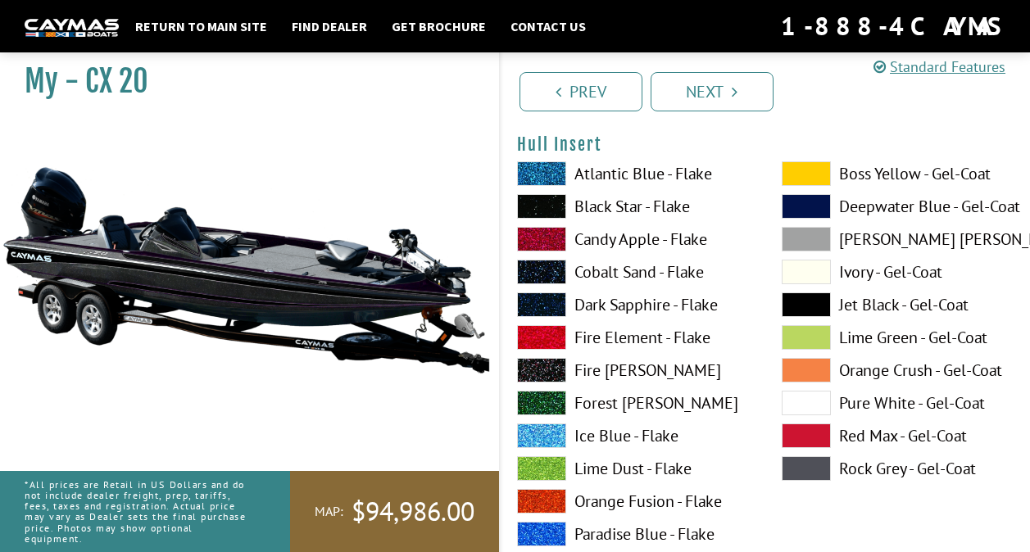
scroll to position [7950, 0]
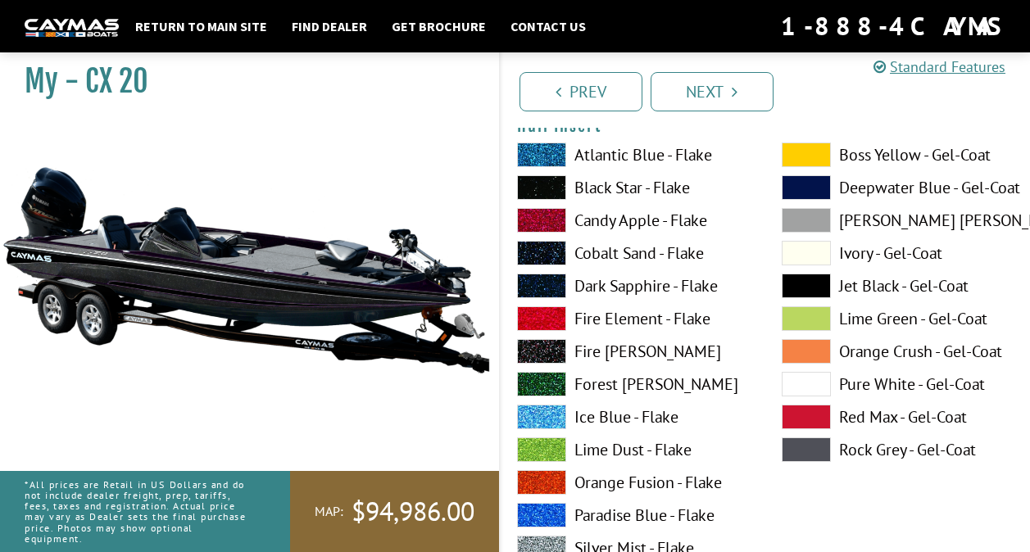
click at [627, 198] on label "Black Star - Flake" at bounding box center [633, 187] width 232 height 25
click at [625, 195] on label "Black Star - Flake" at bounding box center [633, 187] width 232 height 25
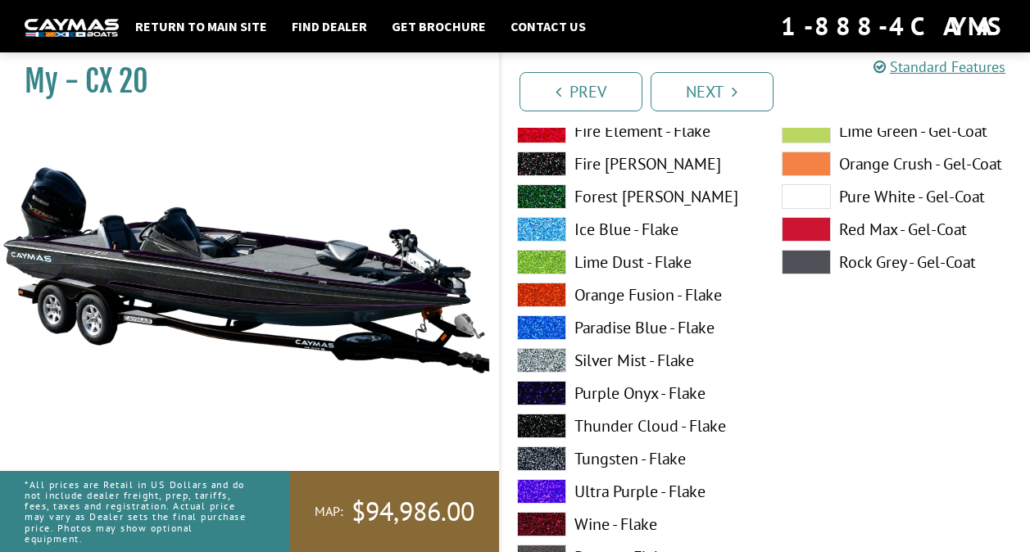
scroll to position [8196, 0]
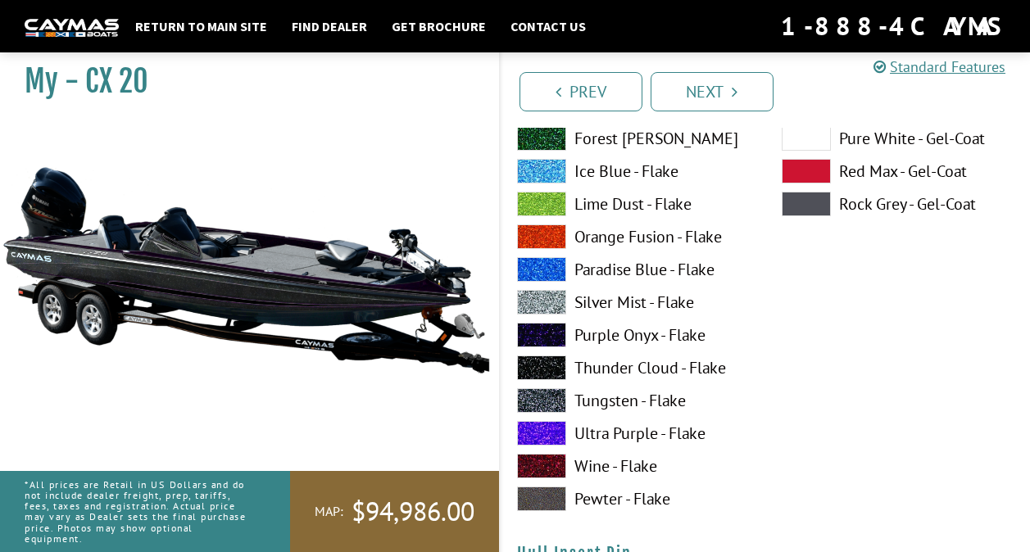
click at [620, 334] on label "Purple Onyx - Flake" at bounding box center [633, 335] width 232 height 25
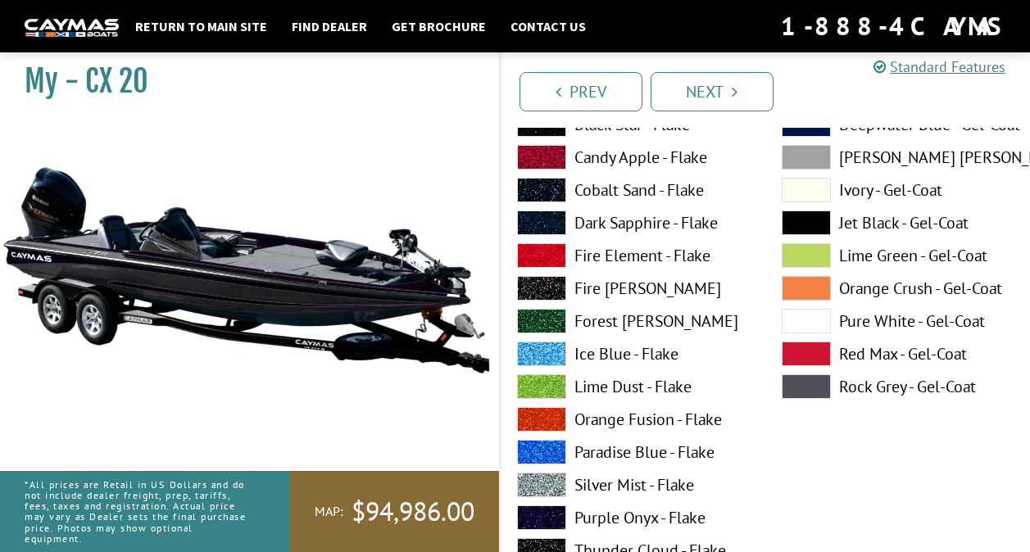
scroll to position [8606, 0]
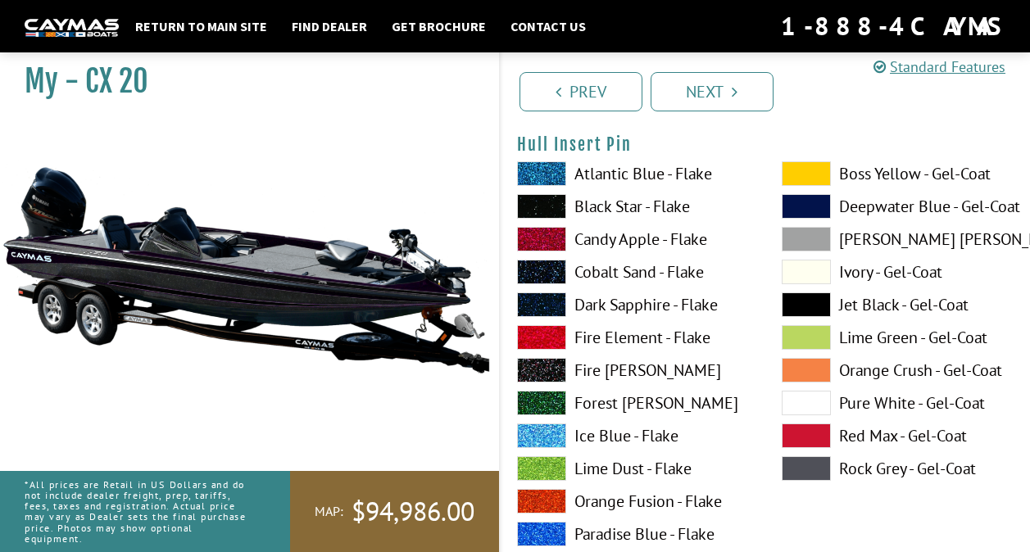
click at [625, 210] on label "Black Star - Flake" at bounding box center [633, 206] width 232 height 25
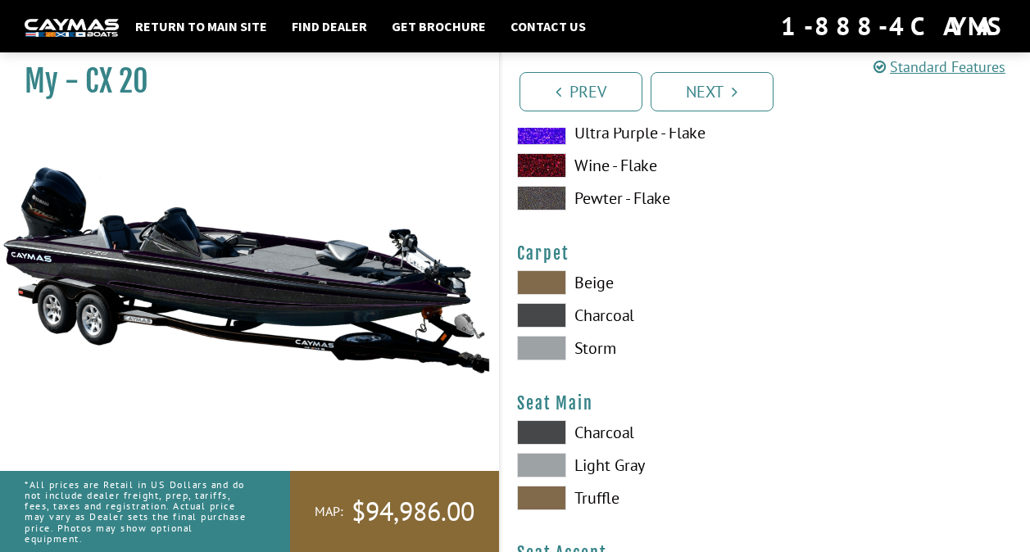
scroll to position [9179, 0]
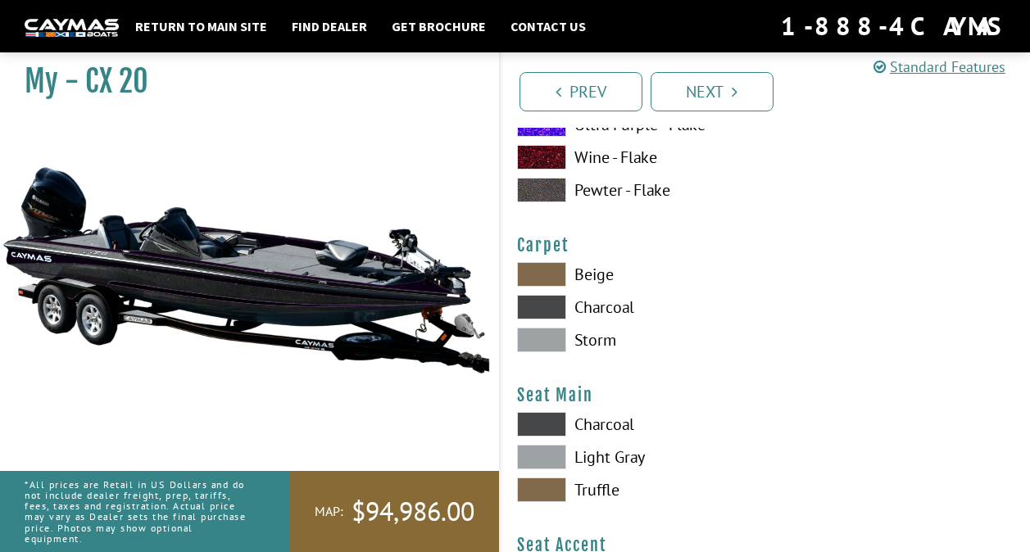
click at [592, 307] on label "Charcoal" at bounding box center [633, 307] width 232 height 25
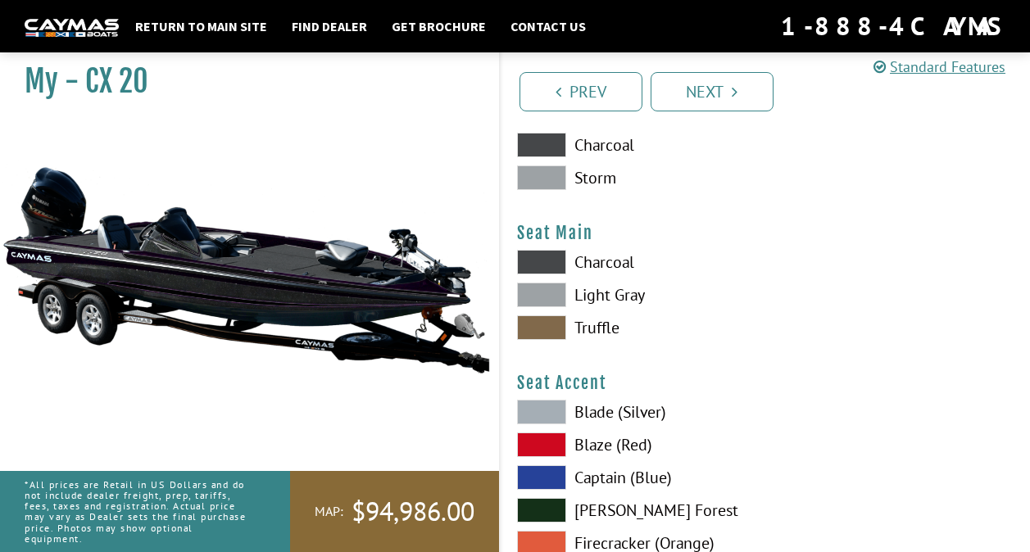
scroll to position [9343, 0]
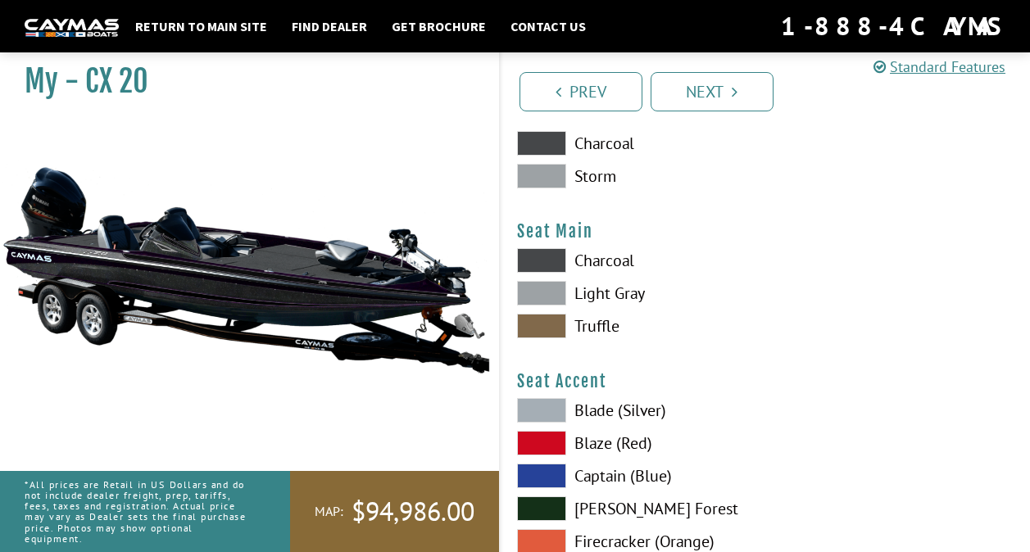
click at [603, 270] on label "Charcoal" at bounding box center [633, 260] width 232 height 25
click at [612, 270] on label "Charcoal" at bounding box center [633, 260] width 232 height 25
click at [611, 270] on label "Charcoal" at bounding box center [633, 260] width 232 height 25
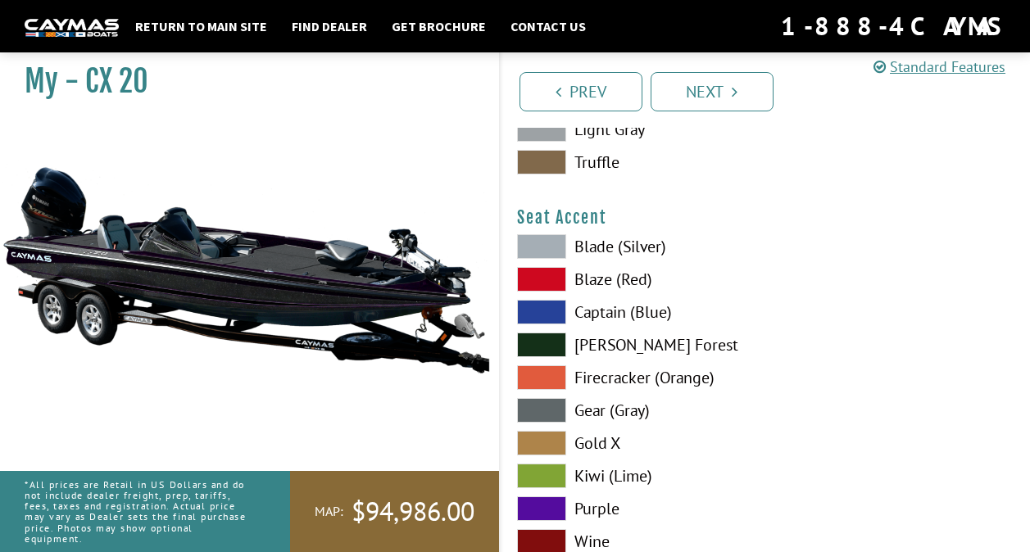
scroll to position [9589, 0]
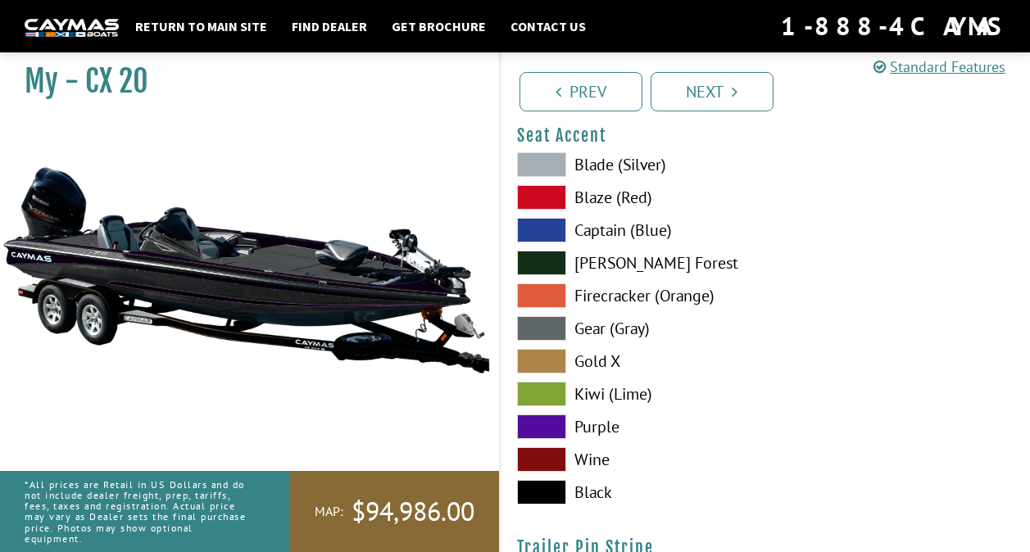
click at [597, 500] on label "Black" at bounding box center [633, 492] width 232 height 25
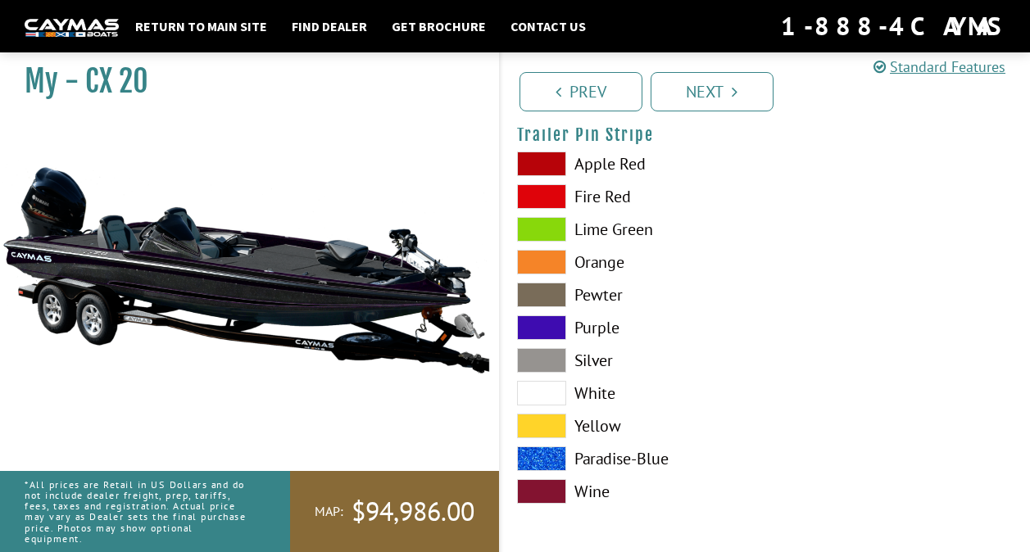
scroll to position [10007, 0]
click at [591, 388] on label "White" at bounding box center [633, 393] width 232 height 25
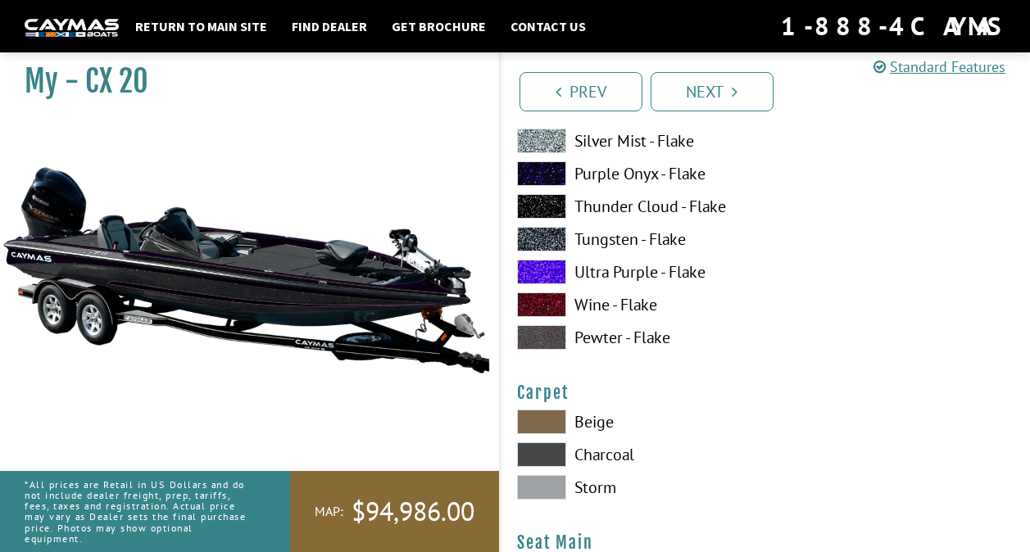
scroll to position [9024, 0]
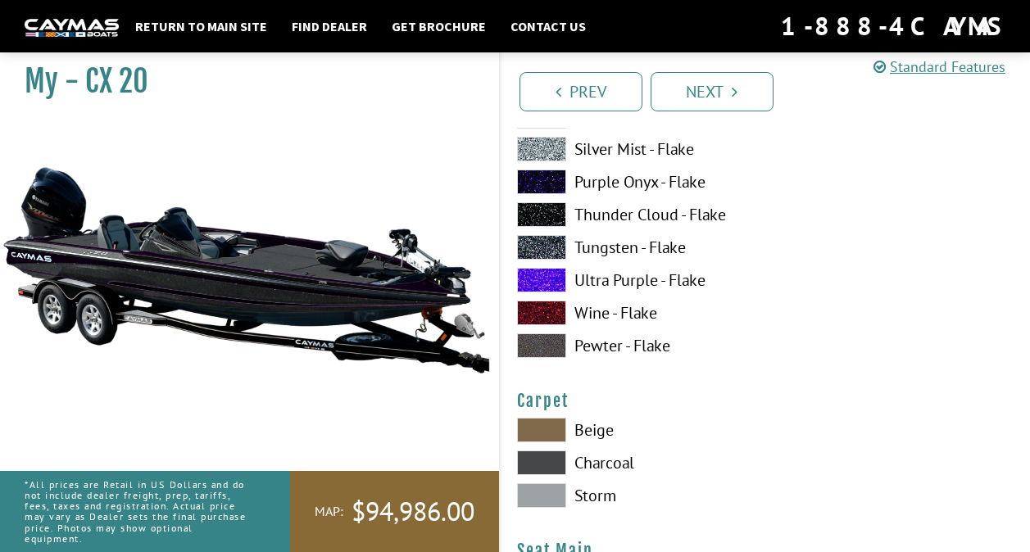
click at [393, 306] on img at bounding box center [246, 269] width 492 height 298
click at [355, 312] on img at bounding box center [246, 269] width 492 height 298
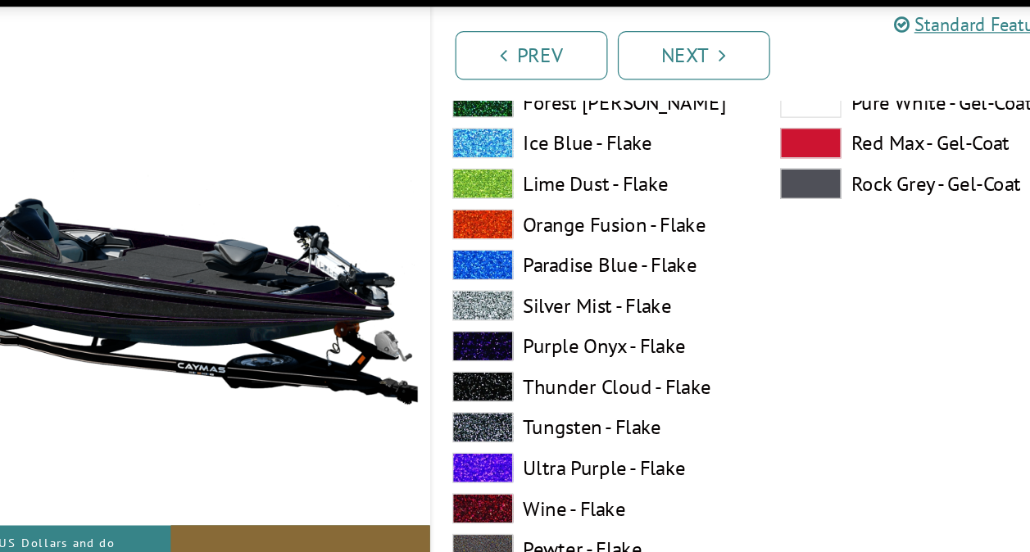
scroll to position [8874, 0]
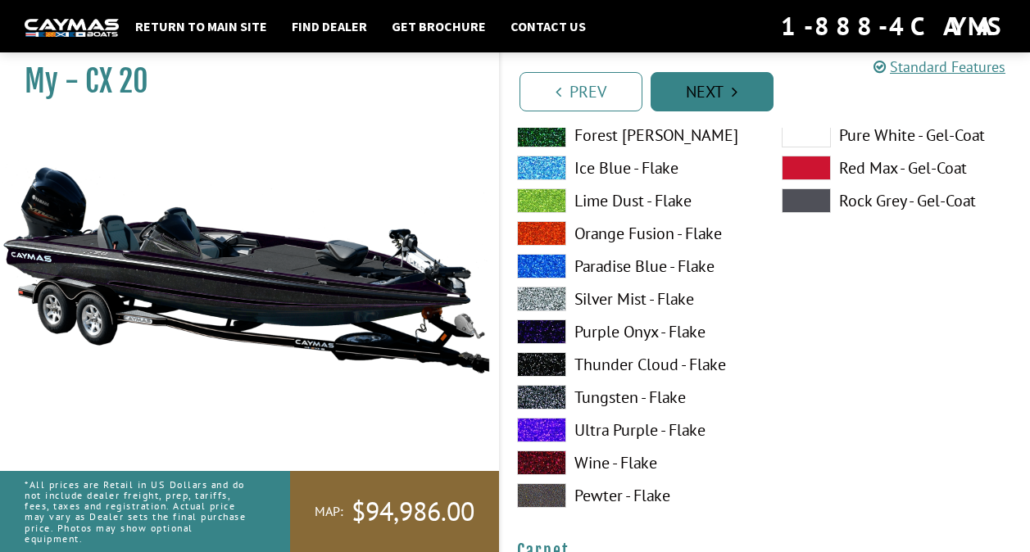
click at [702, 103] on link "Next" at bounding box center [712, 91] width 123 height 39
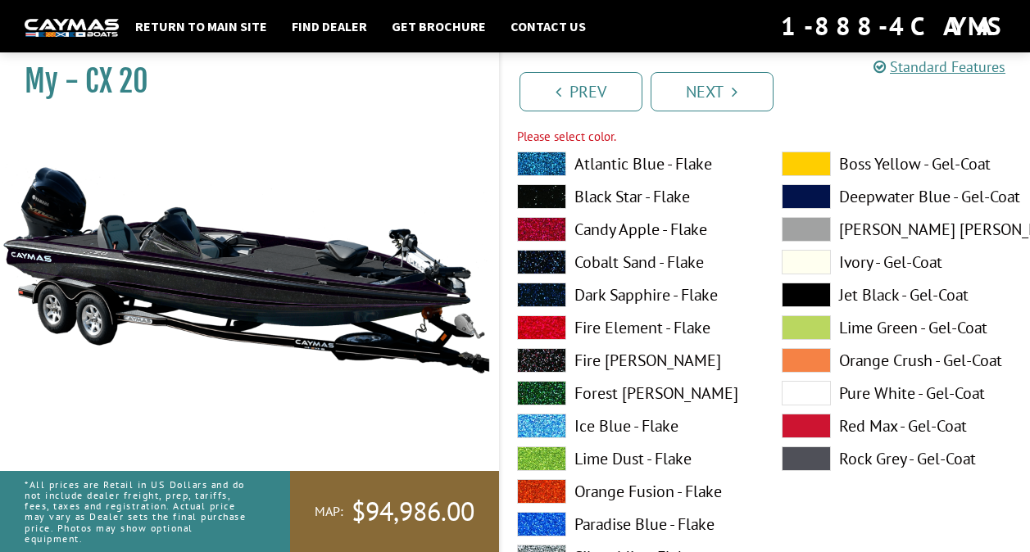
scroll to position [805, 0]
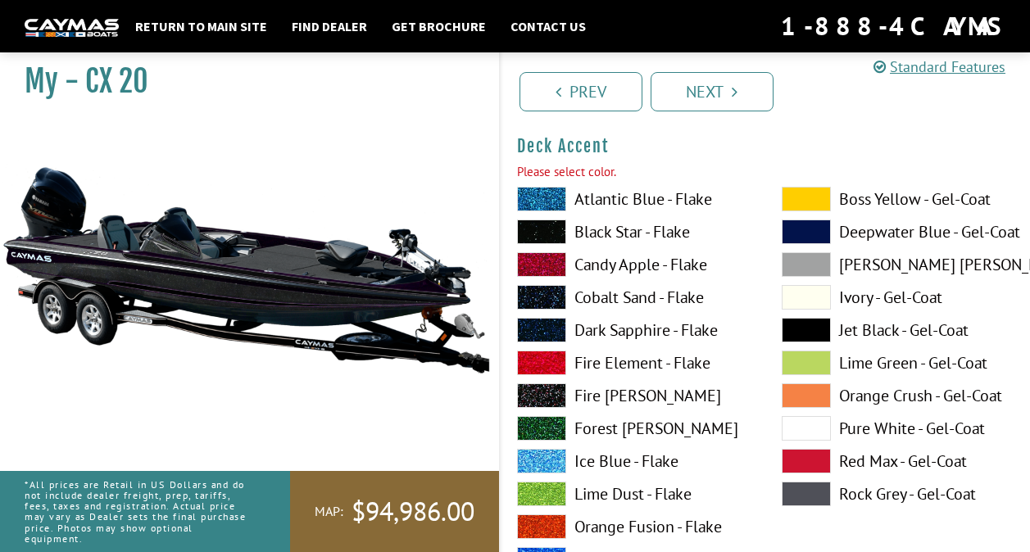
click at [596, 229] on label "Black Star - Flake" at bounding box center [633, 232] width 232 height 25
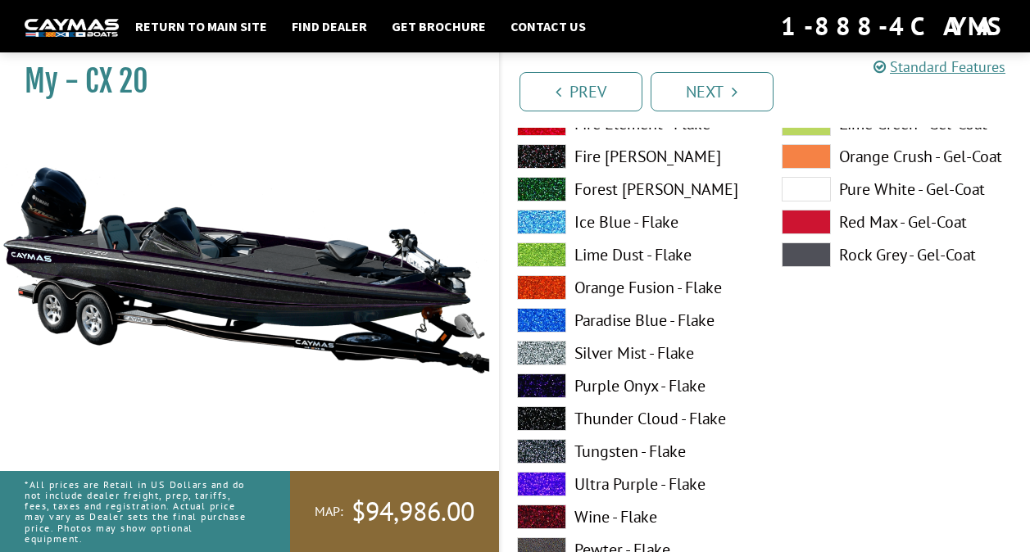
scroll to position [1051, 0]
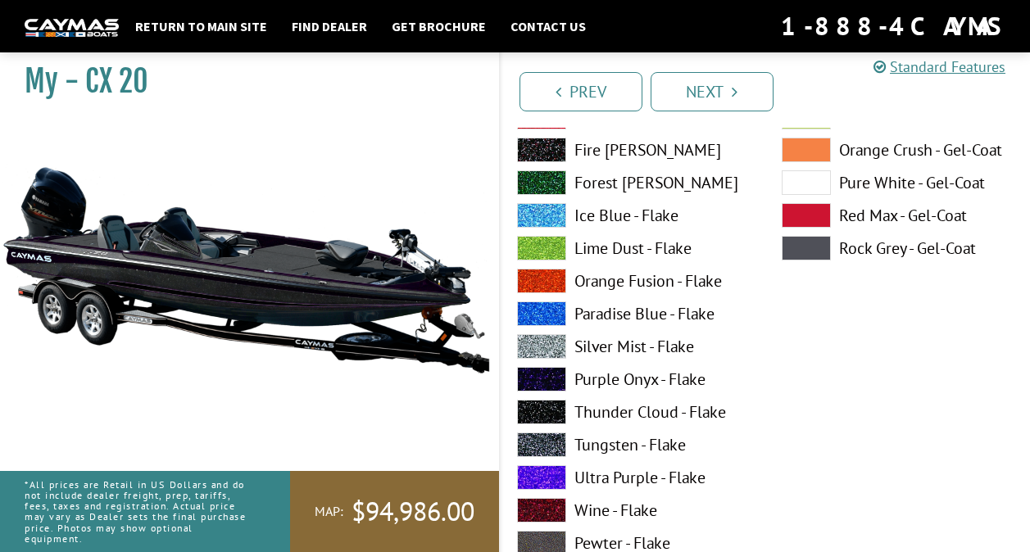
click at [591, 383] on label "Purple Onyx - Flake" at bounding box center [633, 379] width 232 height 25
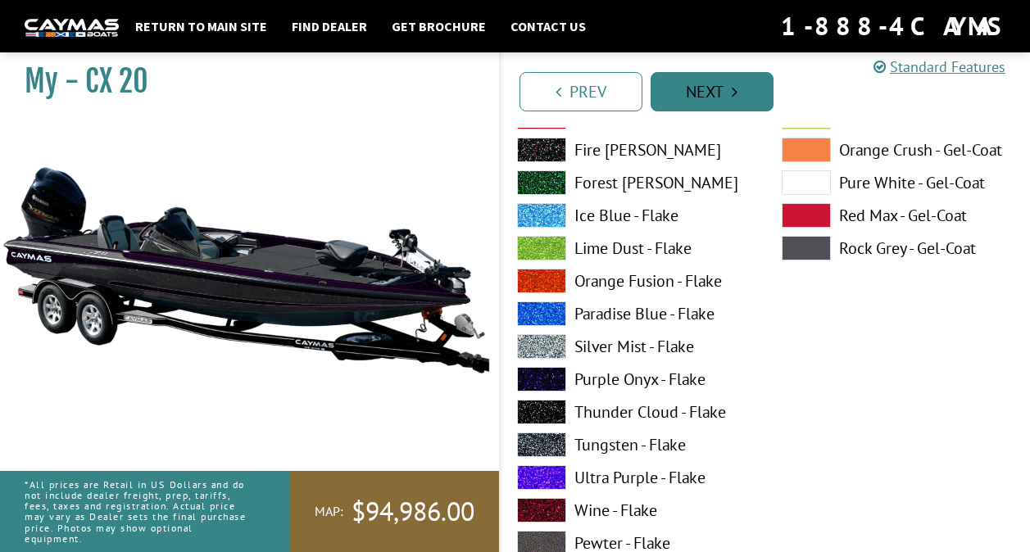
click at [685, 102] on link "Next" at bounding box center [712, 91] width 123 height 39
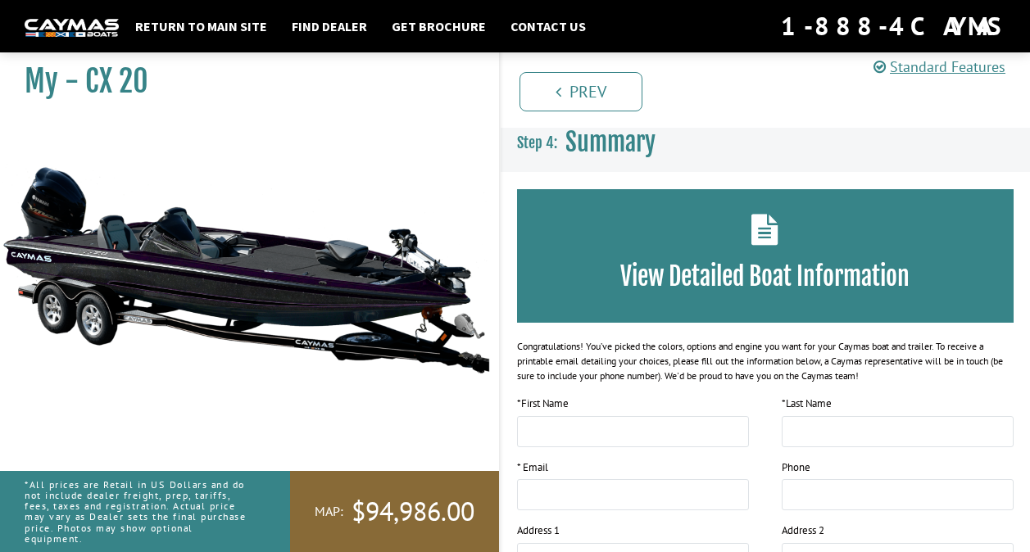
scroll to position [0, 0]
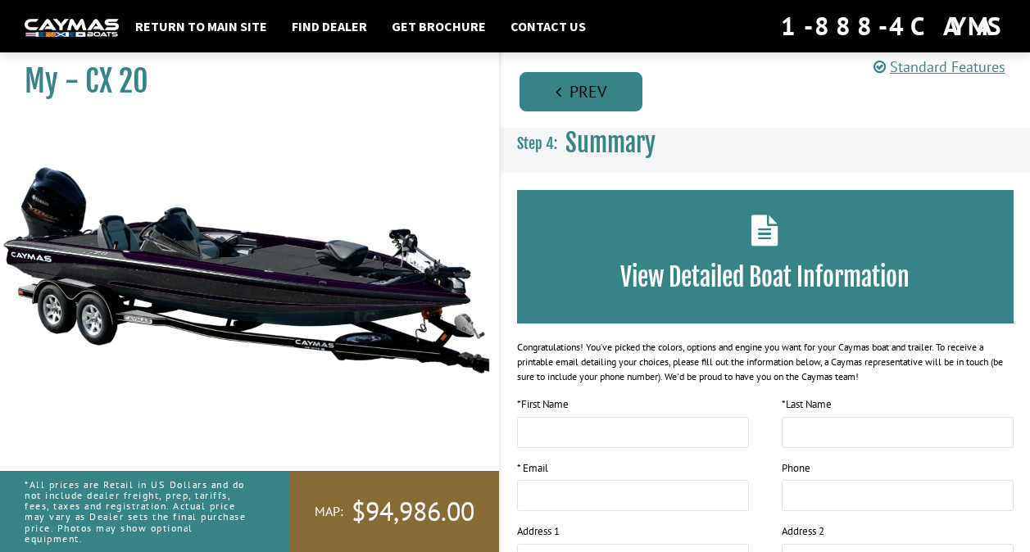
click at [594, 94] on link "Prev" at bounding box center [581, 91] width 123 height 39
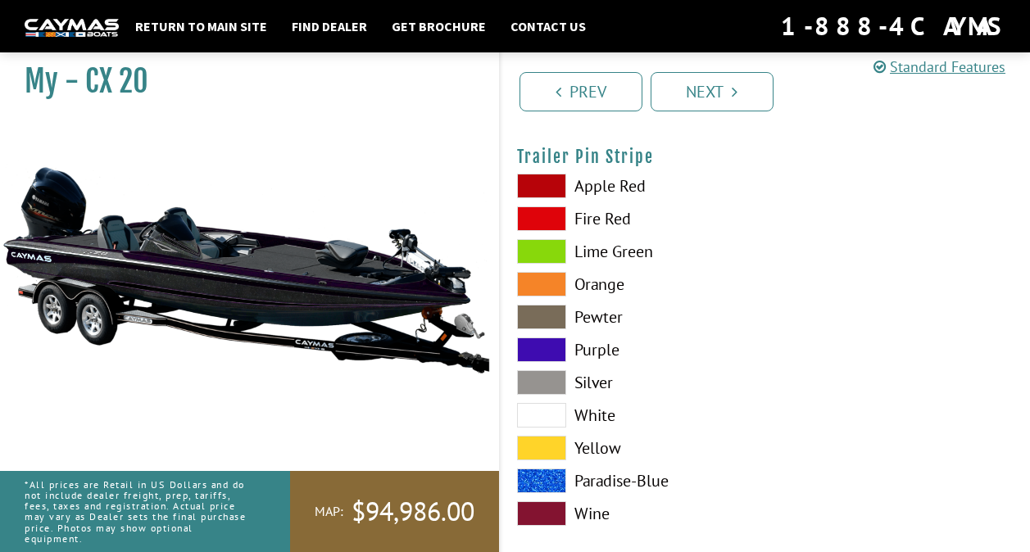
scroll to position [10007, 0]
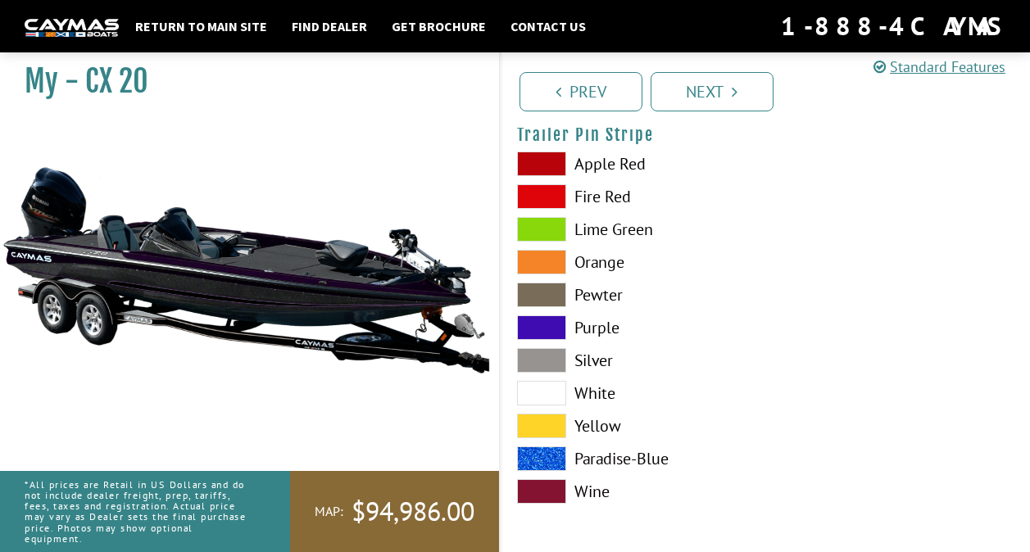
click at [538, 399] on span at bounding box center [541, 393] width 49 height 25
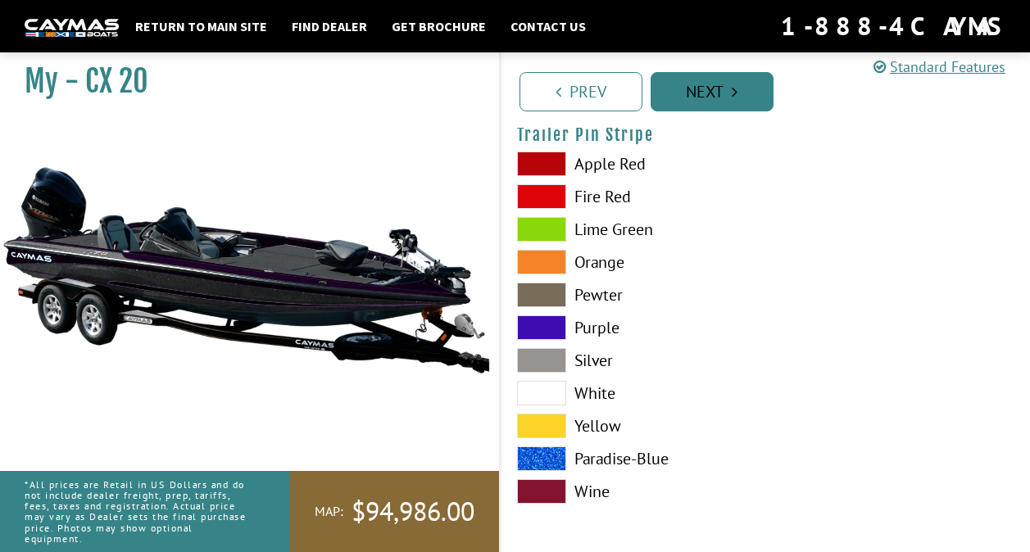
click at [728, 100] on link "Next" at bounding box center [712, 91] width 123 height 39
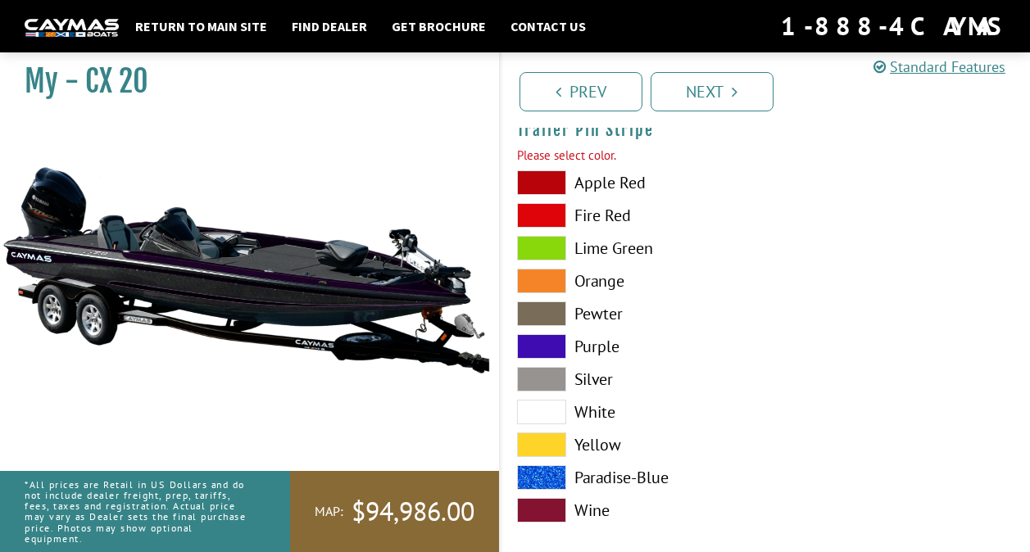
scroll to position [9995, 0]
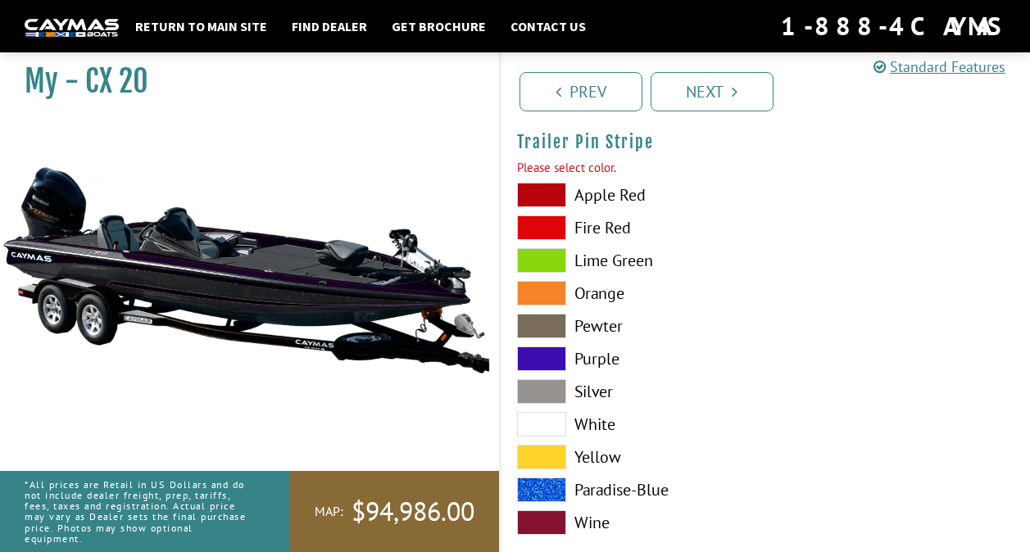
click at [604, 368] on label "Purple" at bounding box center [633, 359] width 232 height 25
click at [587, 366] on label "Purple" at bounding box center [633, 359] width 232 height 25
click at [553, 389] on span at bounding box center [541, 391] width 49 height 25
click at [715, 91] on link "Next" at bounding box center [712, 91] width 123 height 39
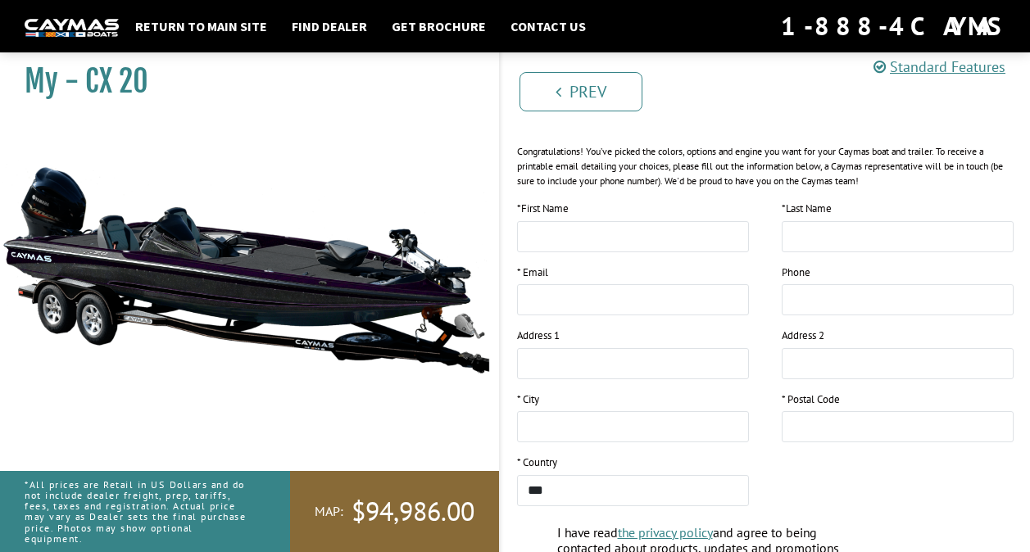
scroll to position [191, 0]
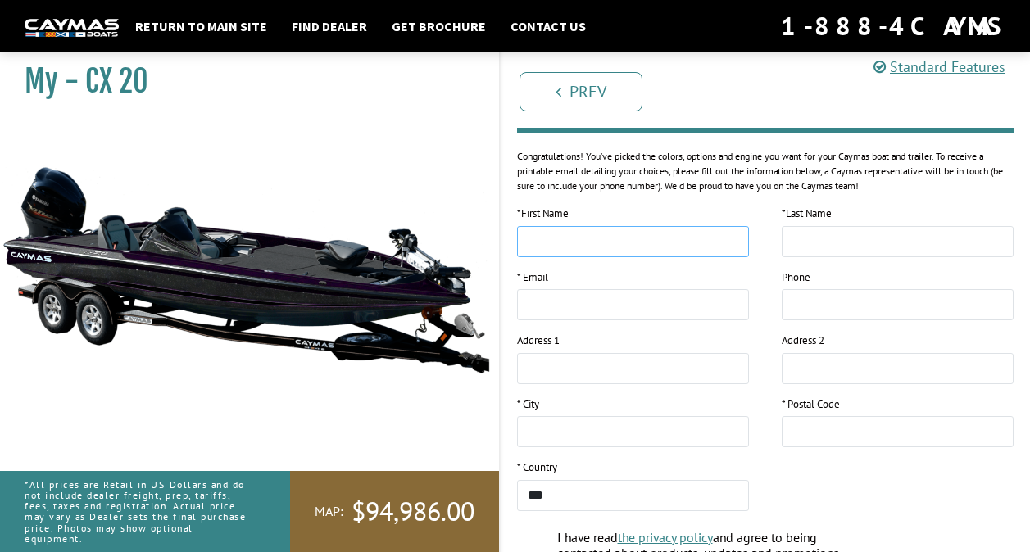
click at [622, 232] on input "text" at bounding box center [633, 241] width 232 height 31
click at [619, 238] on input "text" at bounding box center [633, 241] width 232 height 31
type input "*"
type input "*****"
click at [862, 237] on input "text" at bounding box center [898, 241] width 232 height 31
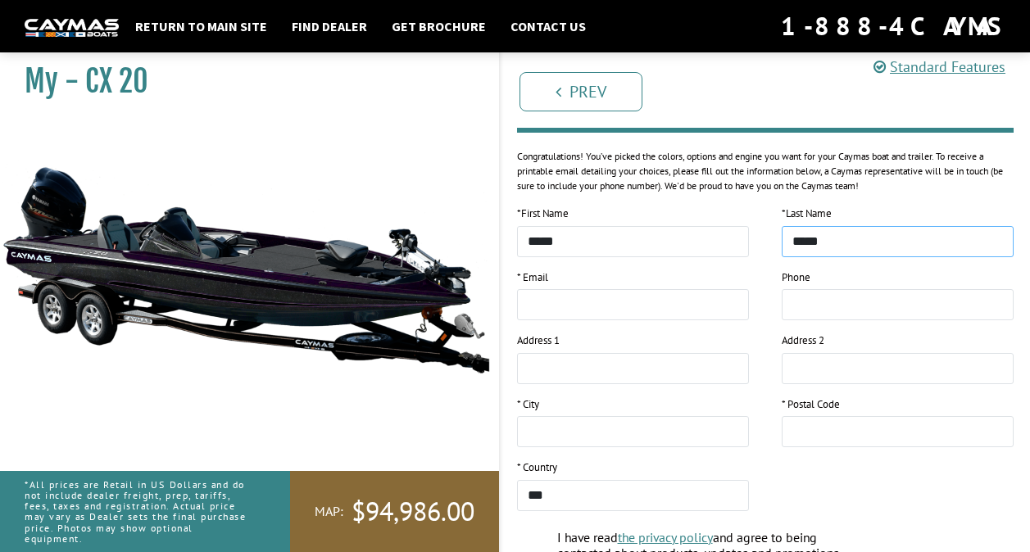
type input "*****"
click at [656, 300] on input "email" at bounding box center [633, 304] width 232 height 31
type input "**********"
click at [643, 366] on input "text" at bounding box center [633, 368] width 232 height 31
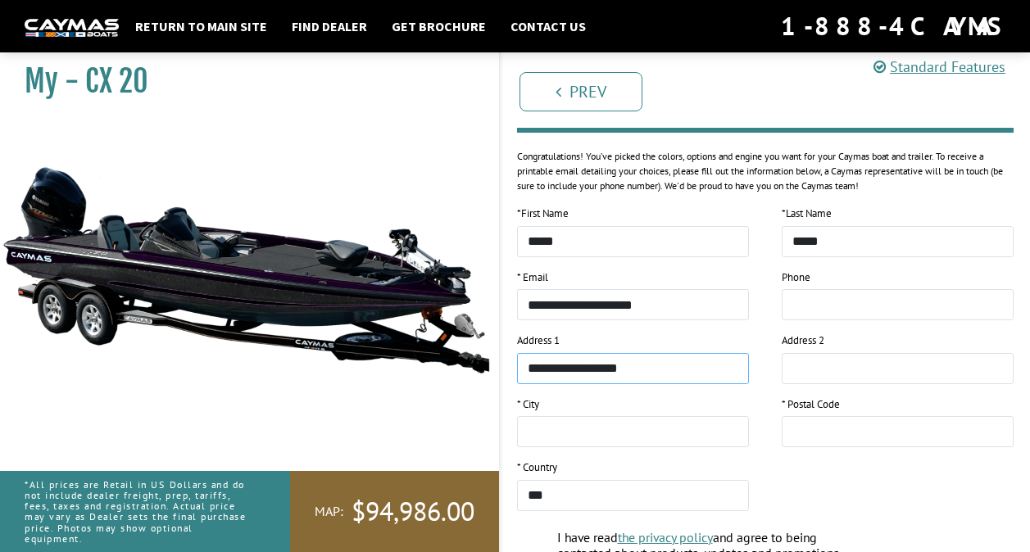
type input "**********"
click at [892, 317] on input "tel" at bounding box center [898, 304] width 232 height 31
click at [856, 307] on input "**********" at bounding box center [898, 304] width 232 height 31
click at [850, 308] on input "**********" at bounding box center [898, 304] width 232 height 31
type input "**********"
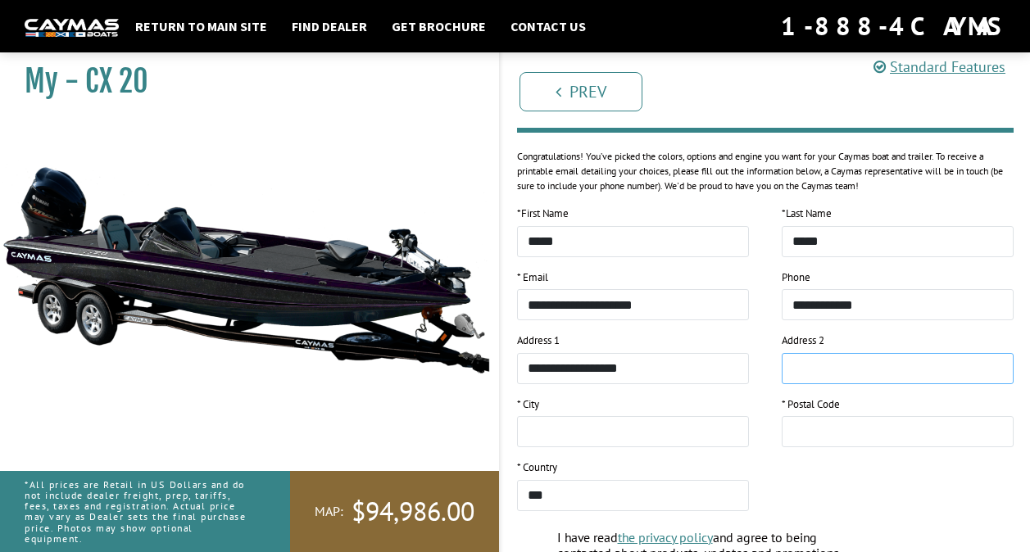
click at [860, 363] on input "text" at bounding box center [898, 368] width 232 height 31
click at [680, 428] on input "text" at bounding box center [633, 431] width 232 height 31
type input "*****"
click at [827, 416] on div "* Postal Code" at bounding box center [898, 423] width 232 height 52
click at [829, 426] on input "text" at bounding box center [898, 431] width 232 height 31
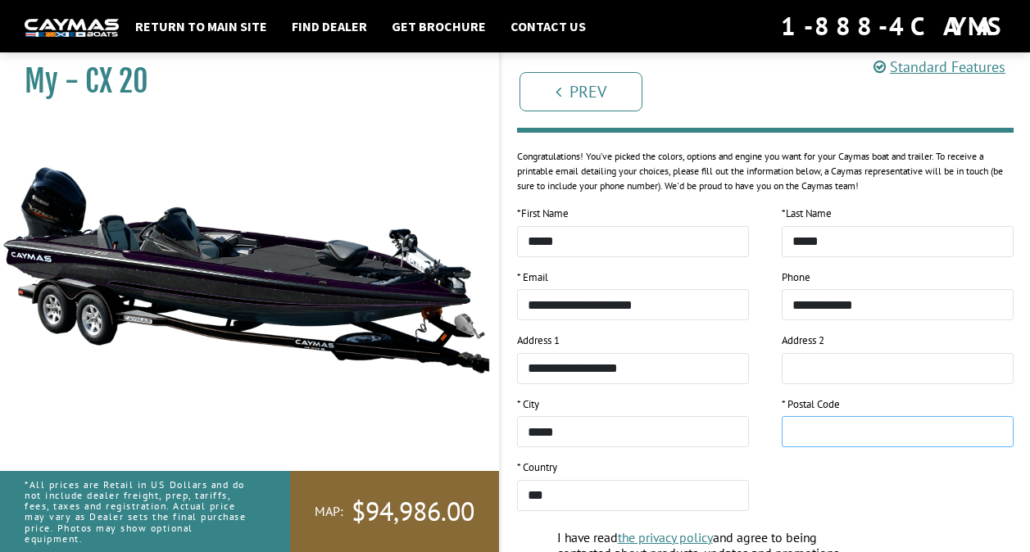
type input "*"
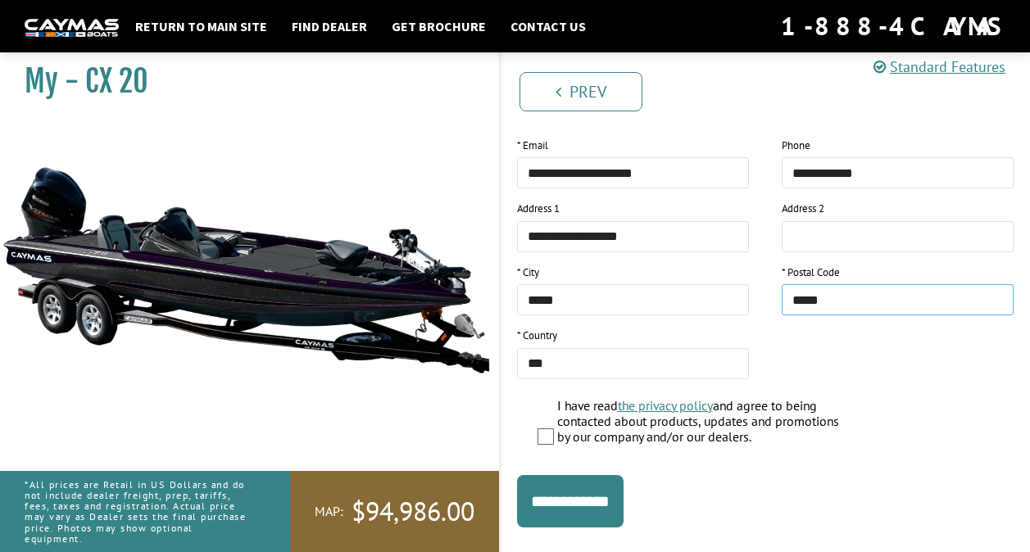
scroll to position [355, 0]
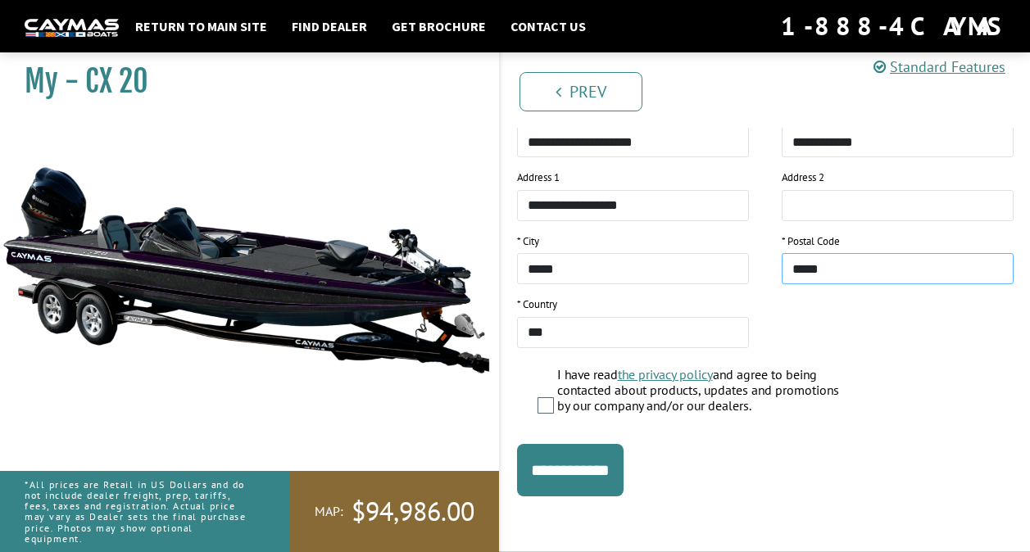
type input "*****"
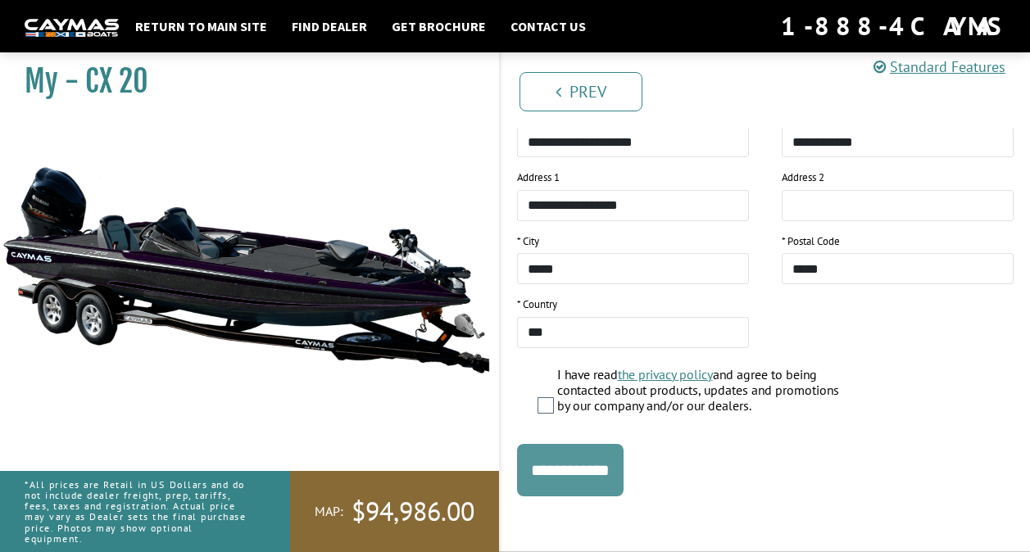
click at [600, 465] on input "**********" at bounding box center [570, 470] width 107 height 52
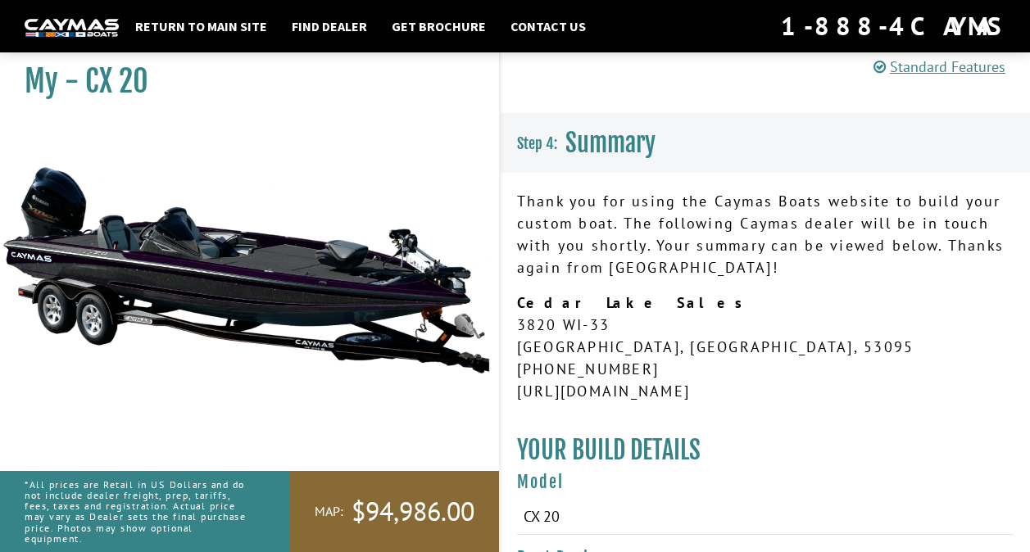
scroll to position [0, 0]
